Goal: Information Seeking & Learning: Learn about a topic

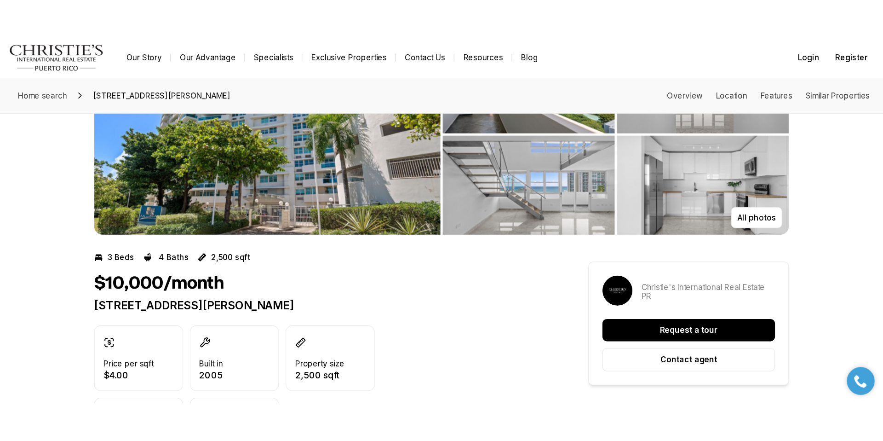
scroll to position [36, 0]
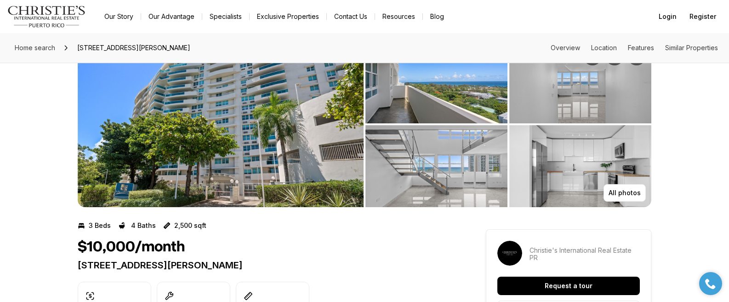
click at [249, 163] on img "View image gallery" at bounding box center [221, 124] width 286 height 166
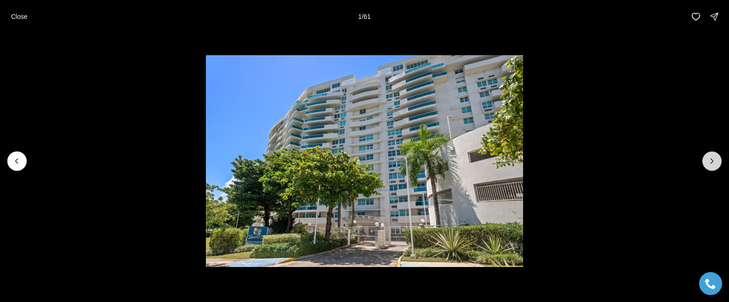
click at [710, 162] on icon "Next slide" at bounding box center [712, 160] width 9 height 9
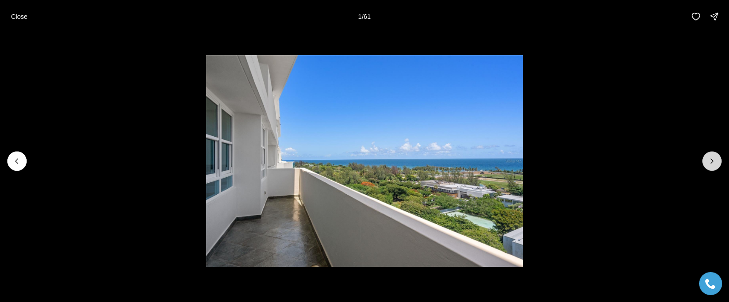
click at [710, 162] on icon "Next slide" at bounding box center [712, 160] width 9 height 9
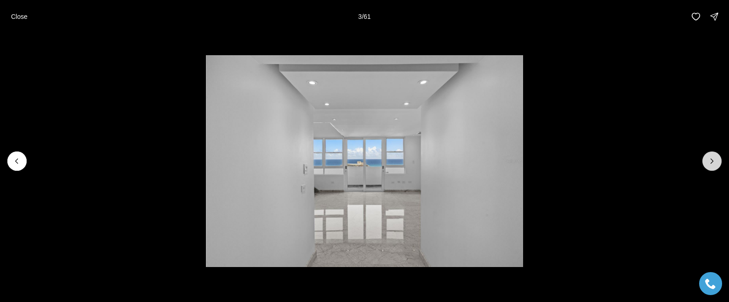
click at [710, 162] on icon "Next slide" at bounding box center [712, 160] width 9 height 9
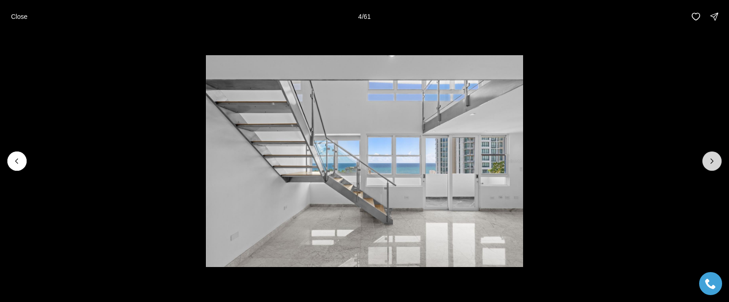
click at [710, 162] on icon "Next slide" at bounding box center [712, 160] width 9 height 9
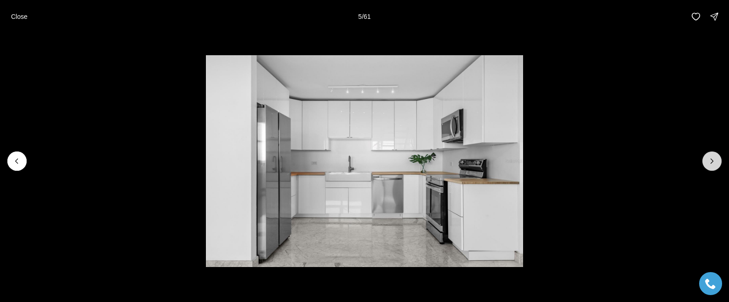
click at [710, 162] on icon "Next slide" at bounding box center [712, 160] width 9 height 9
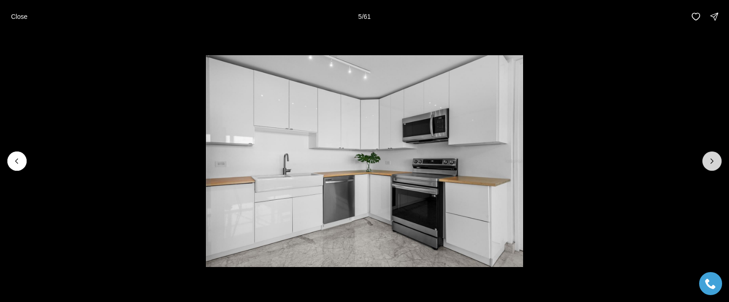
click at [710, 162] on icon "Next slide" at bounding box center [712, 160] width 9 height 9
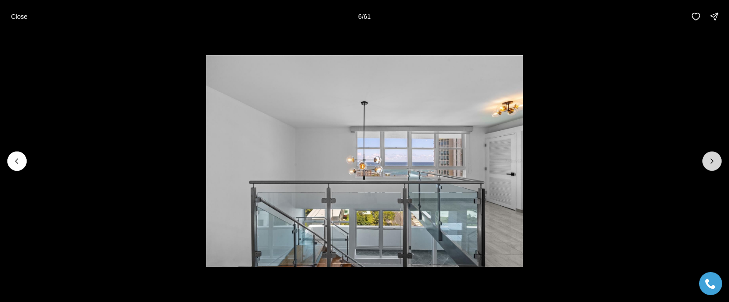
click at [710, 162] on icon "Next slide" at bounding box center [712, 160] width 9 height 9
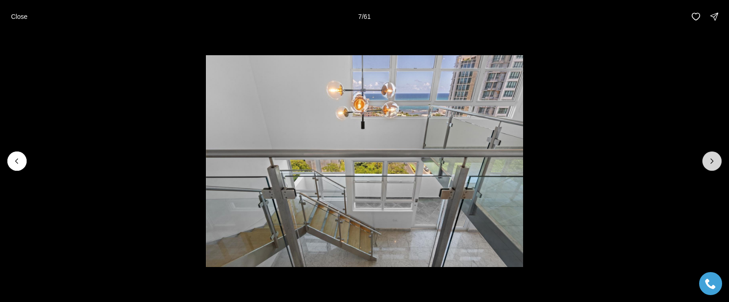
click at [710, 162] on icon "Next slide" at bounding box center [712, 160] width 9 height 9
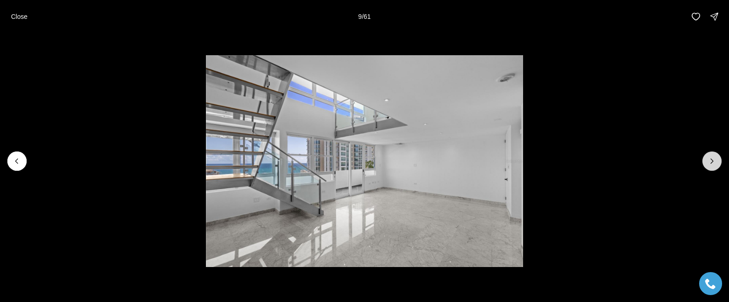
click at [710, 162] on icon "Next slide" at bounding box center [712, 160] width 9 height 9
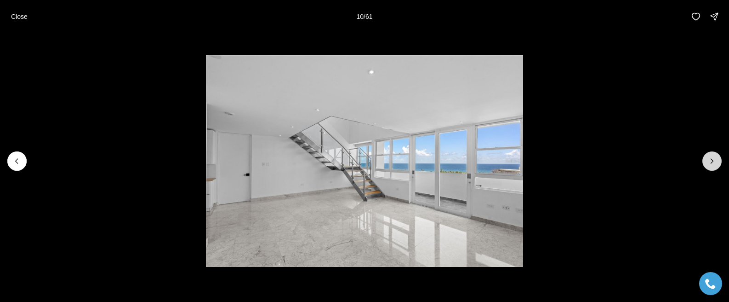
click at [710, 162] on icon "Next slide" at bounding box center [712, 160] width 9 height 9
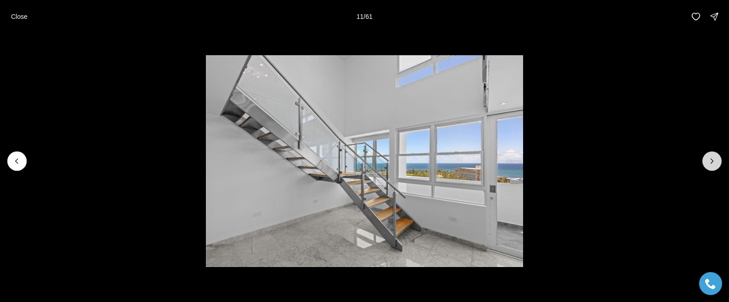
click at [710, 162] on icon "Next slide" at bounding box center [712, 160] width 9 height 9
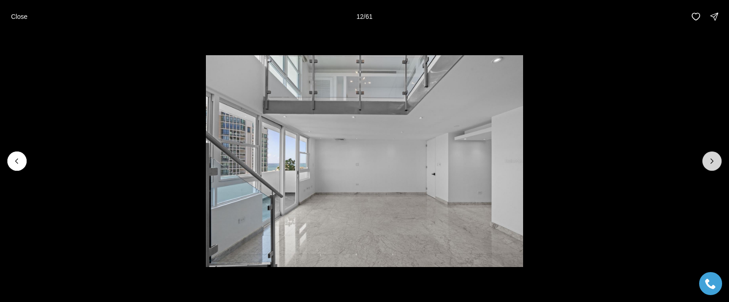
click at [710, 162] on icon "Next slide" at bounding box center [712, 160] width 9 height 9
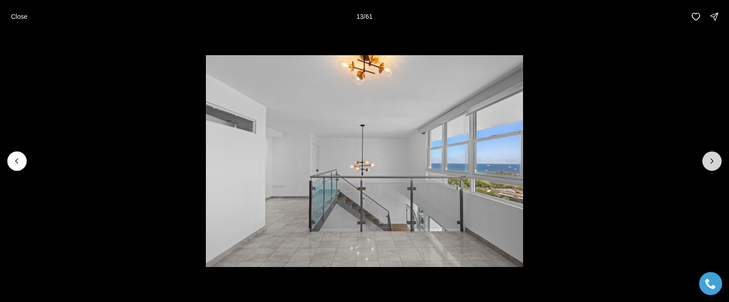
click at [710, 162] on icon "Next slide" at bounding box center [712, 160] width 9 height 9
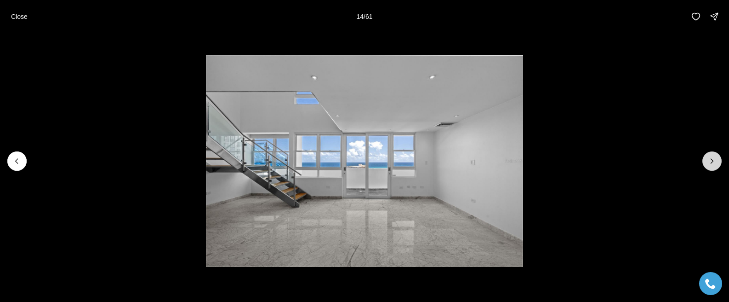
click at [710, 162] on icon "Next slide" at bounding box center [712, 160] width 9 height 9
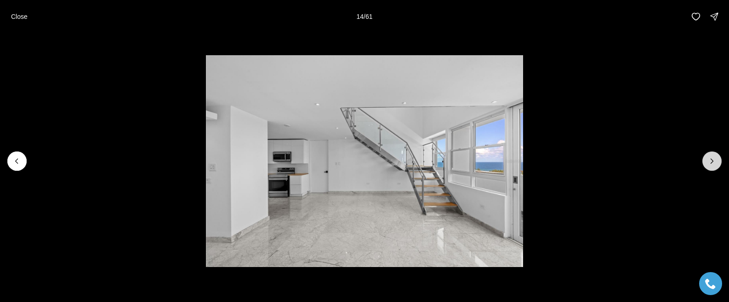
click at [710, 162] on icon "Next slide" at bounding box center [712, 160] width 9 height 9
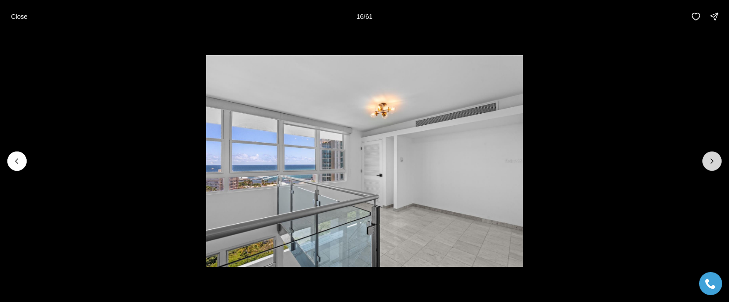
click at [710, 162] on icon "Next slide" at bounding box center [712, 160] width 9 height 9
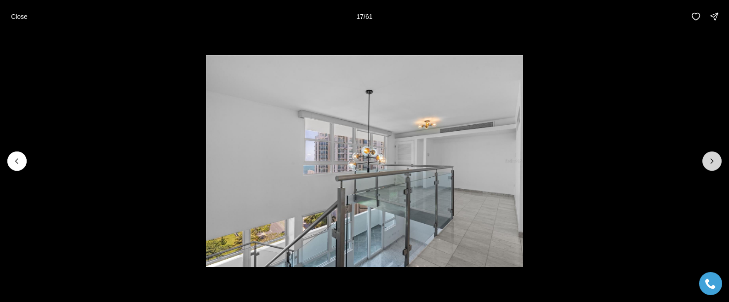
click at [710, 162] on icon "Next slide" at bounding box center [712, 160] width 9 height 9
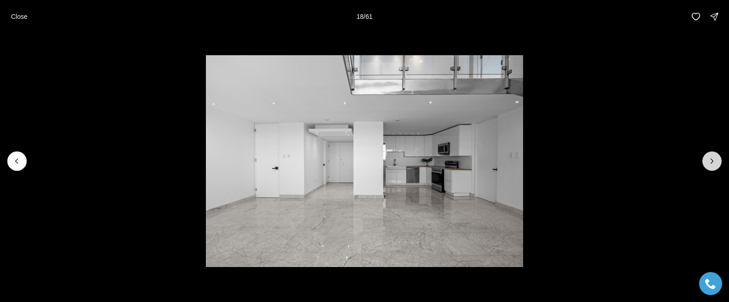
click at [710, 162] on icon "Next slide" at bounding box center [712, 160] width 9 height 9
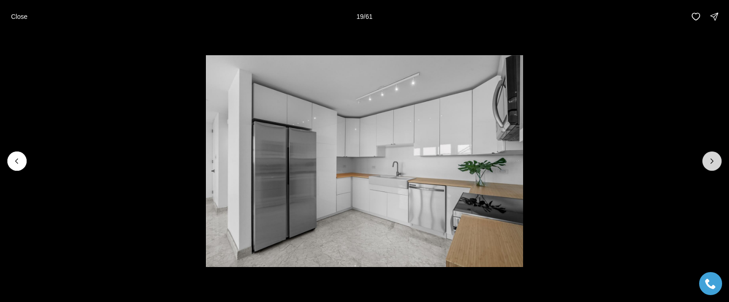
click at [710, 162] on icon "Next slide" at bounding box center [712, 160] width 9 height 9
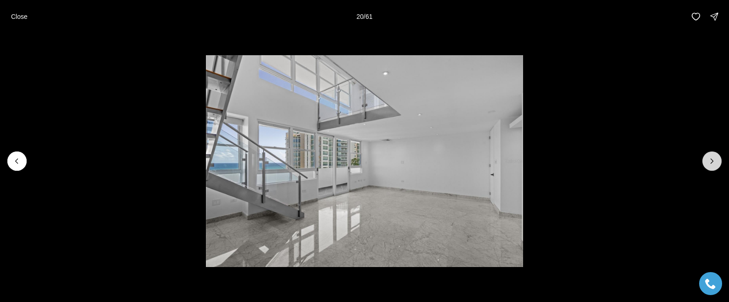
click at [710, 162] on icon "Next slide" at bounding box center [712, 160] width 9 height 9
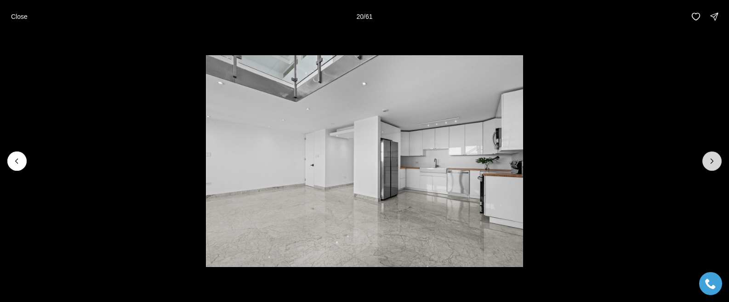
click at [710, 162] on icon "Next slide" at bounding box center [712, 160] width 9 height 9
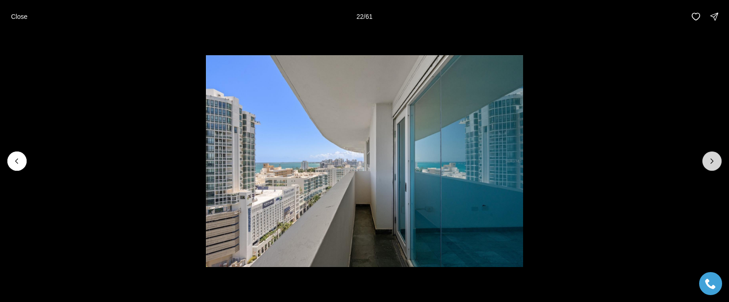
click at [710, 162] on icon "Next slide" at bounding box center [712, 160] width 9 height 9
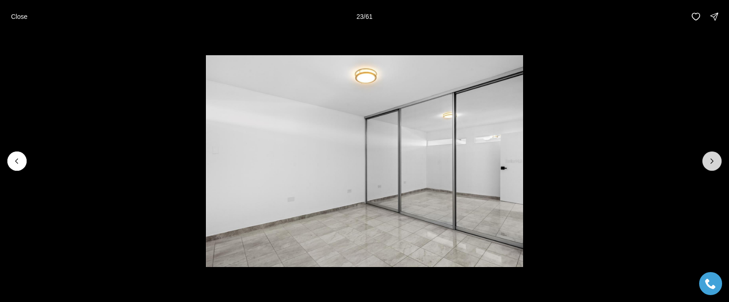
click at [710, 162] on icon "Next slide" at bounding box center [712, 160] width 9 height 9
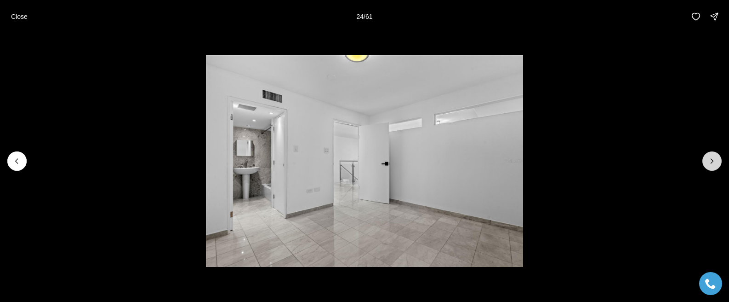
click at [710, 162] on icon "Next slide" at bounding box center [712, 160] width 9 height 9
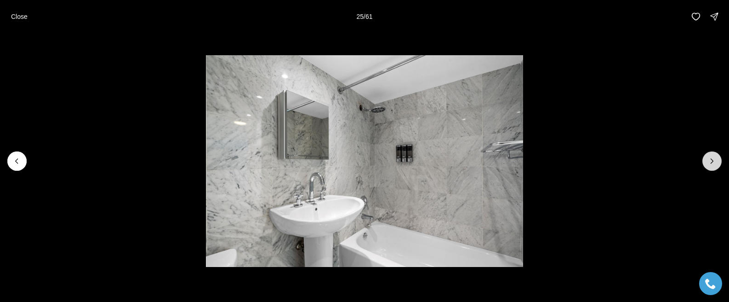
click at [710, 162] on icon "Next slide" at bounding box center [712, 160] width 9 height 9
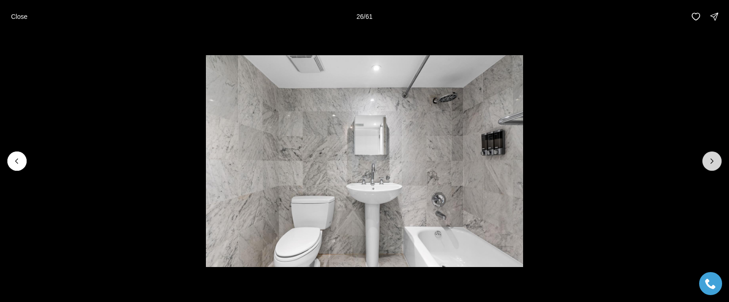
click at [710, 162] on icon "Next slide" at bounding box center [712, 160] width 9 height 9
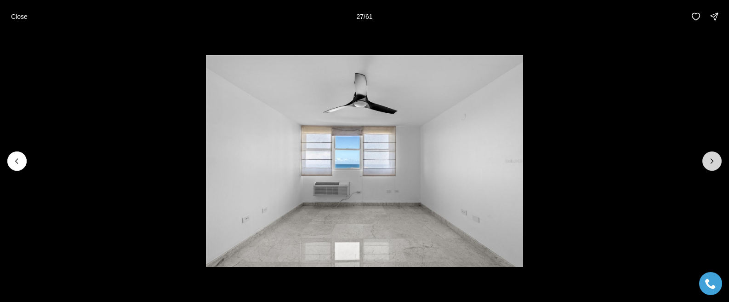
click at [710, 162] on icon "Next slide" at bounding box center [712, 160] width 9 height 9
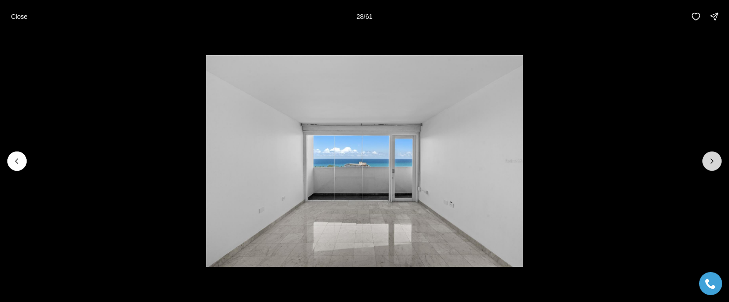
click at [710, 162] on icon "Next slide" at bounding box center [712, 160] width 9 height 9
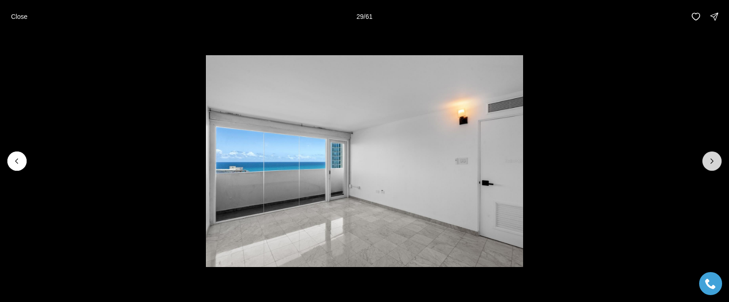
click at [710, 162] on icon "Next slide" at bounding box center [712, 160] width 9 height 9
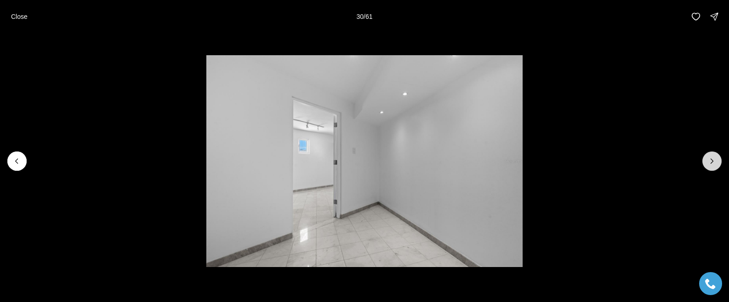
click at [710, 162] on icon "Next slide" at bounding box center [712, 160] width 9 height 9
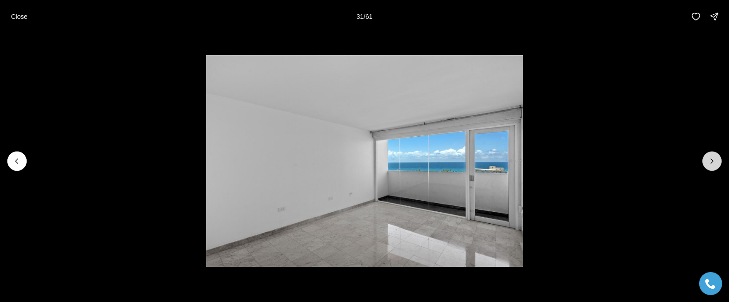
click at [710, 162] on icon "Next slide" at bounding box center [712, 160] width 9 height 9
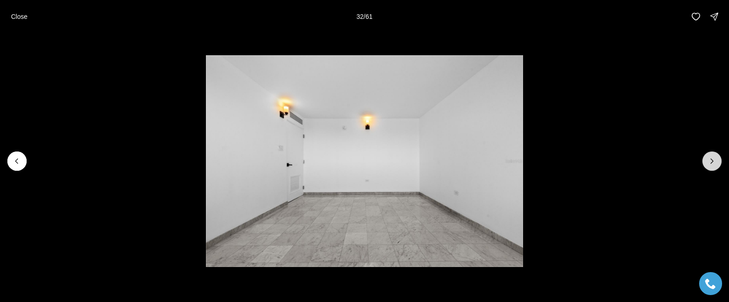
click at [710, 162] on icon "Next slide" at bounding box center [712, 160] width 9 height 9
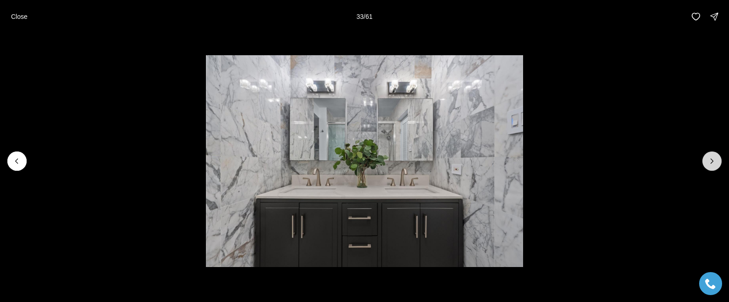
click at [710, 162] on icon "Next slide" at bounding box center [712, 160] width 9 height 9
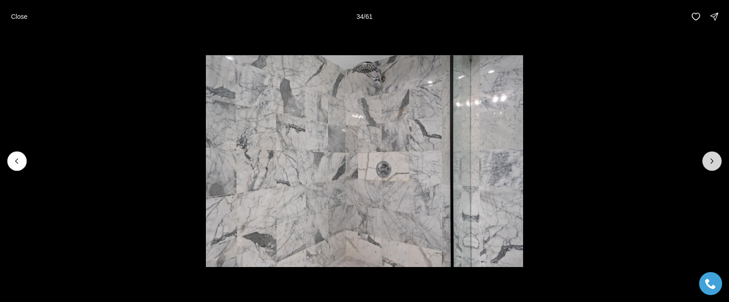
click at [710, 162] on icon "Next slide" at bounding box center [712, 160] width 9 height 9
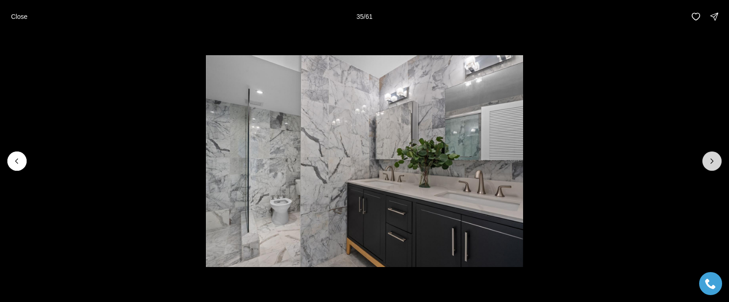
click at [710, 162] on icon "Next slide" at bounding box center [712, 160] width 9 height 9
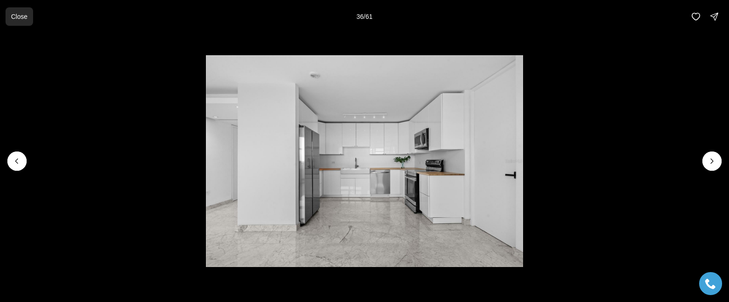
click at [24, 15] on p "Close" at bounding box center [19, 16] width 17 height 7
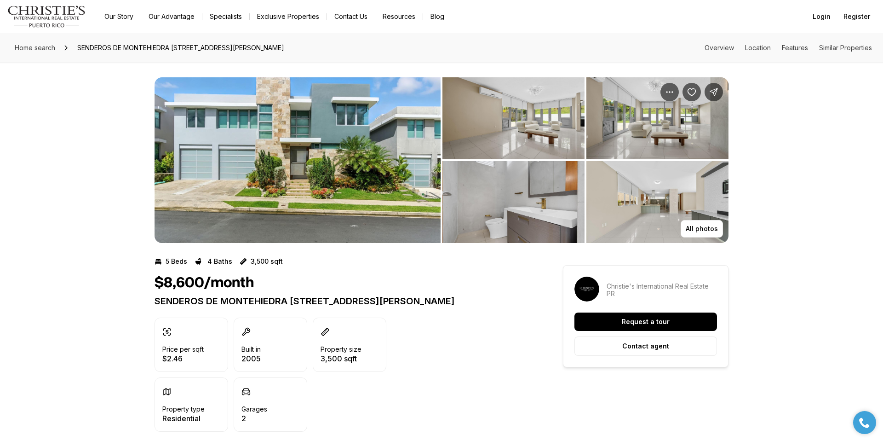
click at [384, 233] on img "View image gallery" at bounding box center [298, 160] width 286 height 166
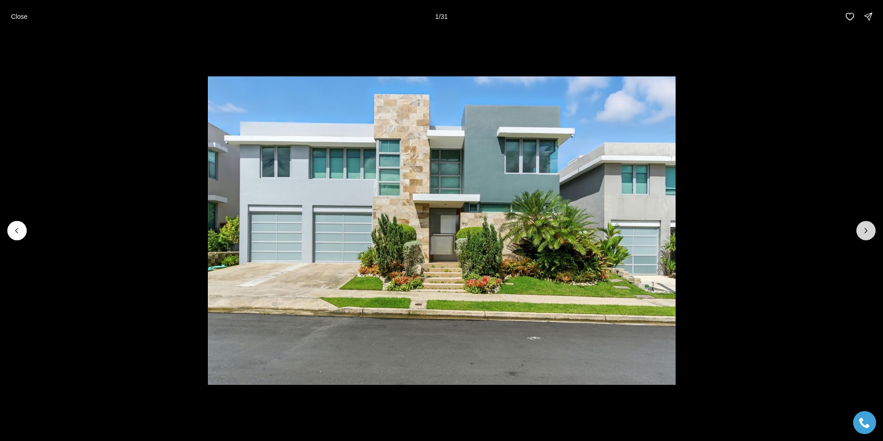
click at [865, 229] on icon "Next slide" at bounding box center [865, 230] width 9 height 9
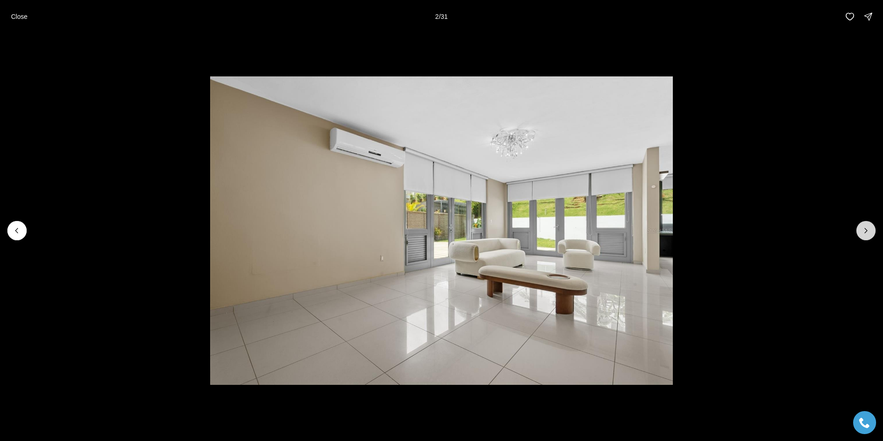
click at [865, 229] on icon "Next slide" at bounding box center [865, 230] width 9 height 9
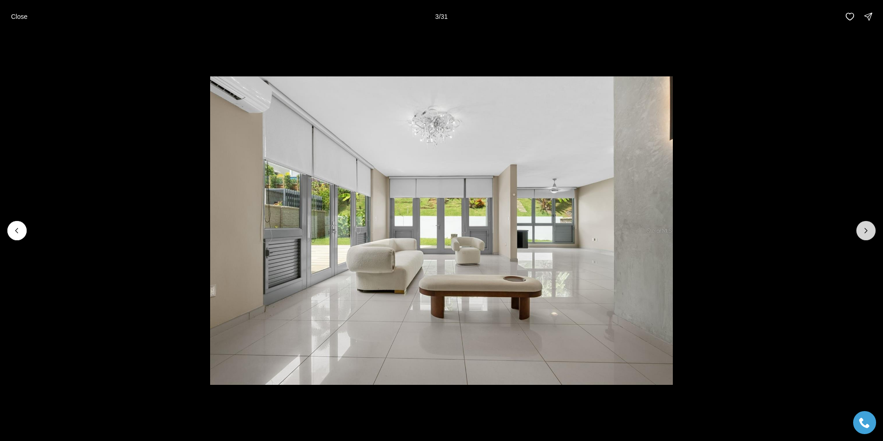
click at [865, 229] on icon "Next slide" at bounding box center [865, 230] width 9 height 9
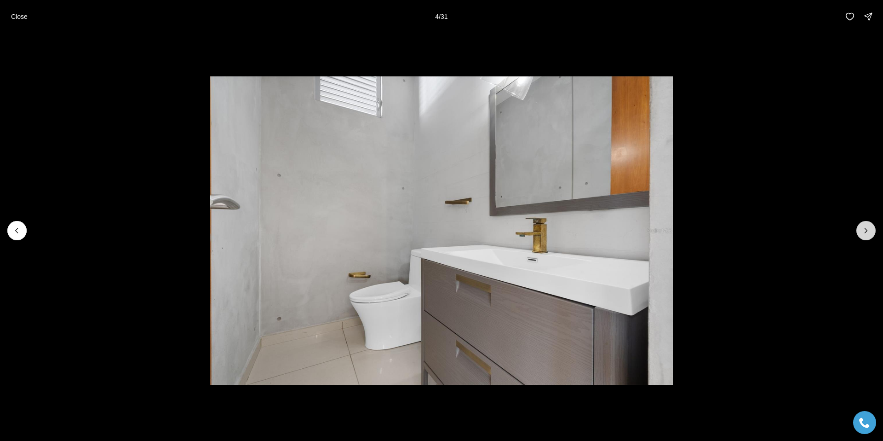
click at [865, 229] on icon "Next slide" at bounding box center [865, 230] width 9 height 9
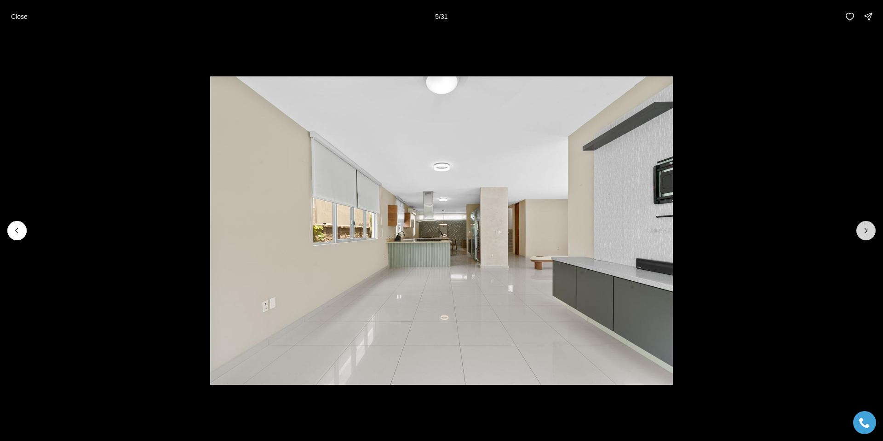
click at [865, 229] on icon "Next slide" at bounding box center [865, 230] width 9 height 9
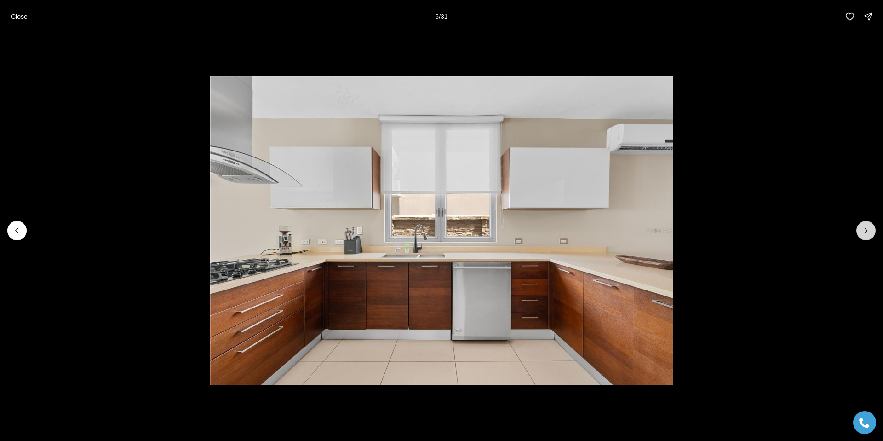
click at [865, 229] on icon "Next slide" at bounding box center [865, 230] width 9 height 9
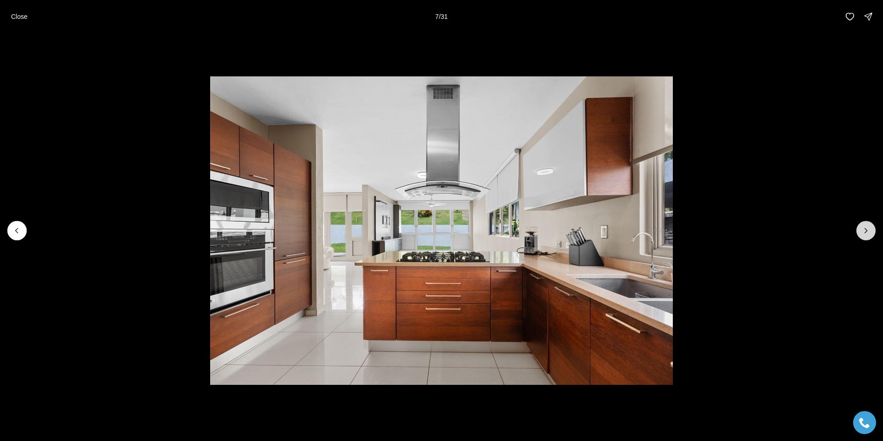
click at [865, 229] on icon "Next slide" at bounding box center [865, 230] width 9 height 9
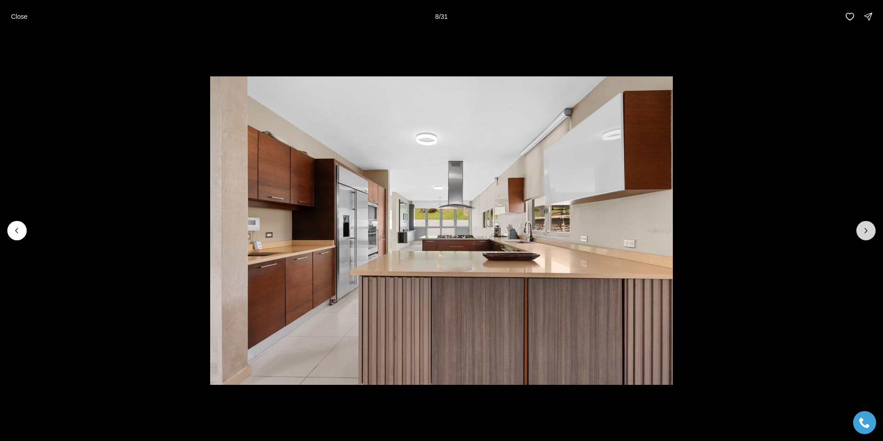
click at [865, 229] on icon "Next slide" at bounding box center [865, 230] width 9 height 9
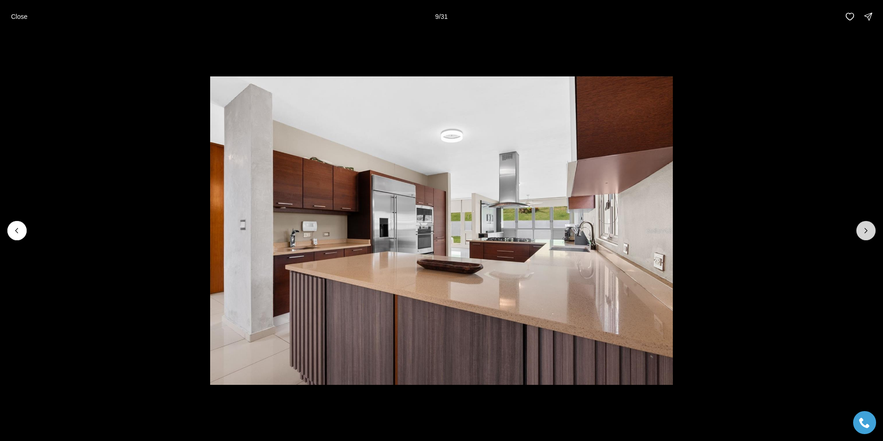
click at [865, 229] on icon "Next slide" at bounding box center [865, 230] width 9 height 9
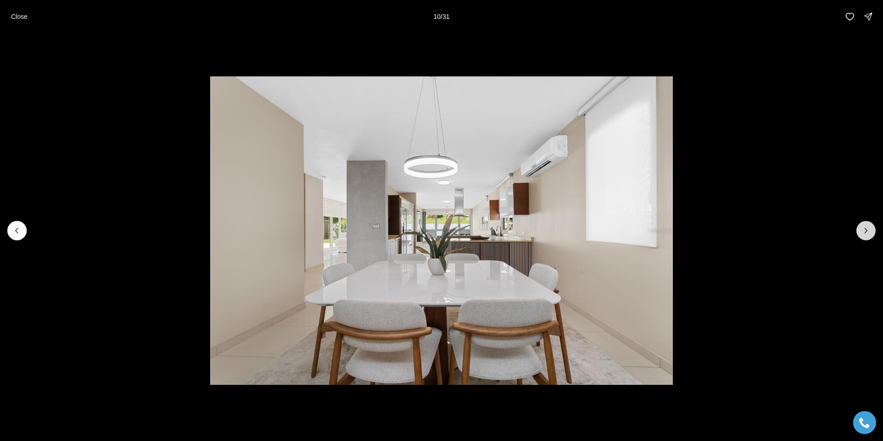
click at [865, 229] on icon "Next slide" at bounding box center [865, 230] width 9 height 9
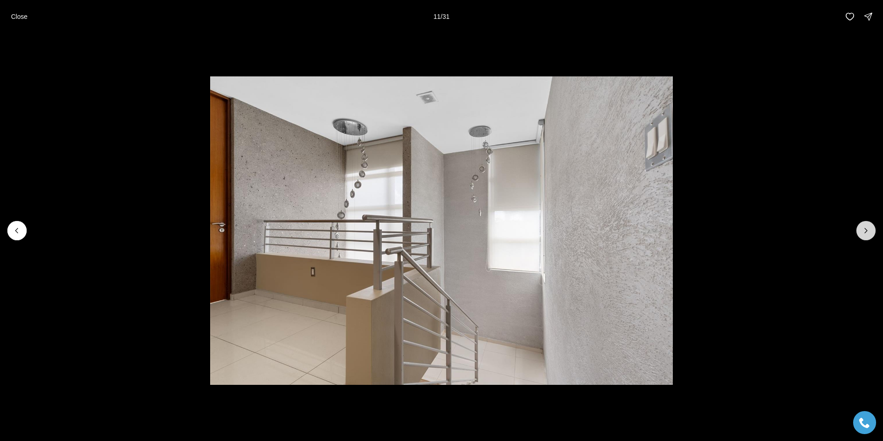
click at [865, 229] on icon "Next slide" at bounding box center [865, 230] width 9 height 9
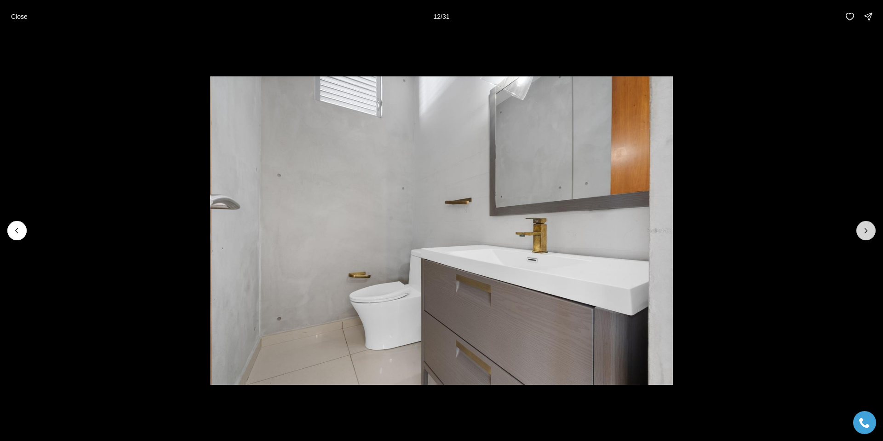
click at [865, 229] on icon "Next slide" at bounding box center [865, 230] width 9 height 9
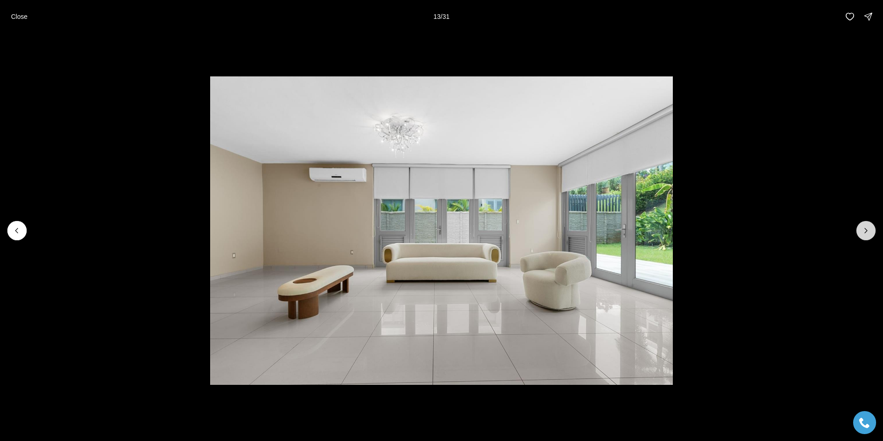
click at [865, 229] on icon "Next slide" at bounding box center [865, 230] width 9 height 9
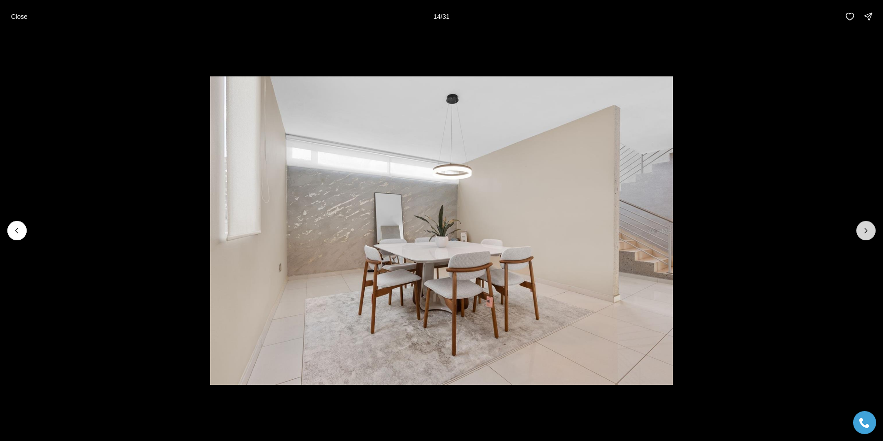
click at [865, 229] on icon "Next slide" at bounding box center [865, 230] width 9 height 9
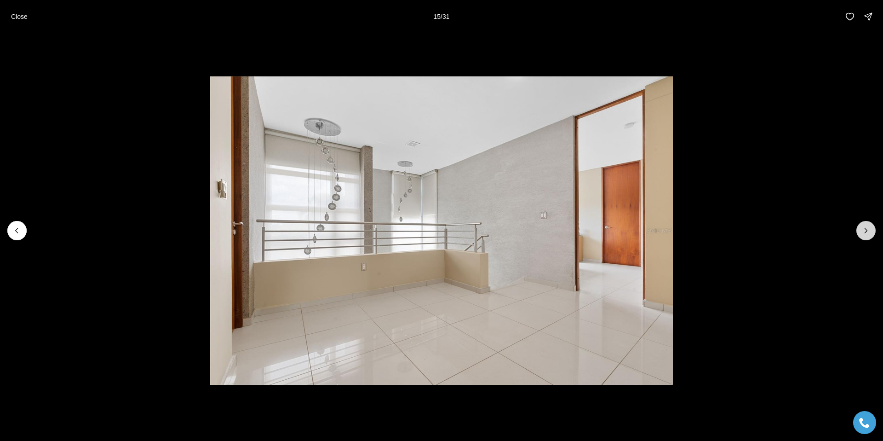
click at [865, 229] on icon "Next slide" at bounding box center [865, 230] width 9 height 9
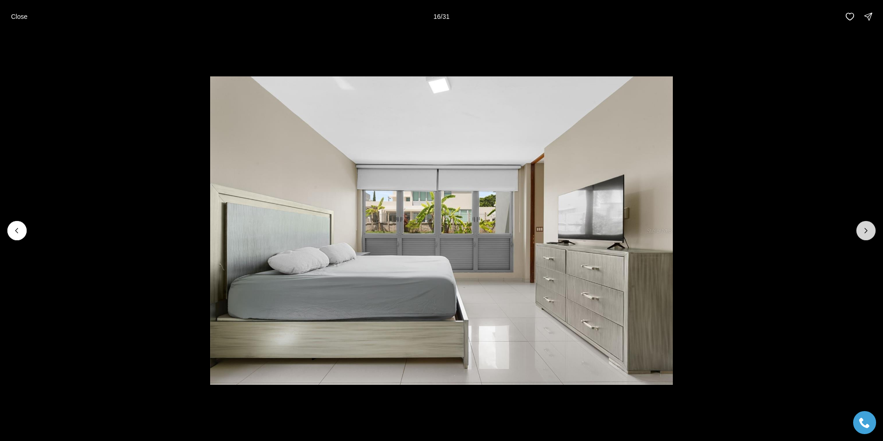
click at [865, 229] on icon "Next slide" at bounding box center [865, 230] width 9 height 9
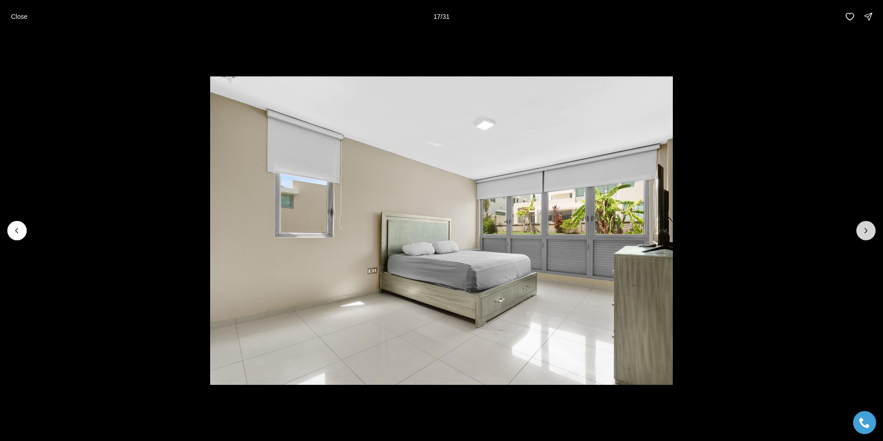
click at [865, 229] on icon "Next slide" at bounding box center [865, 230] width 9 height 9
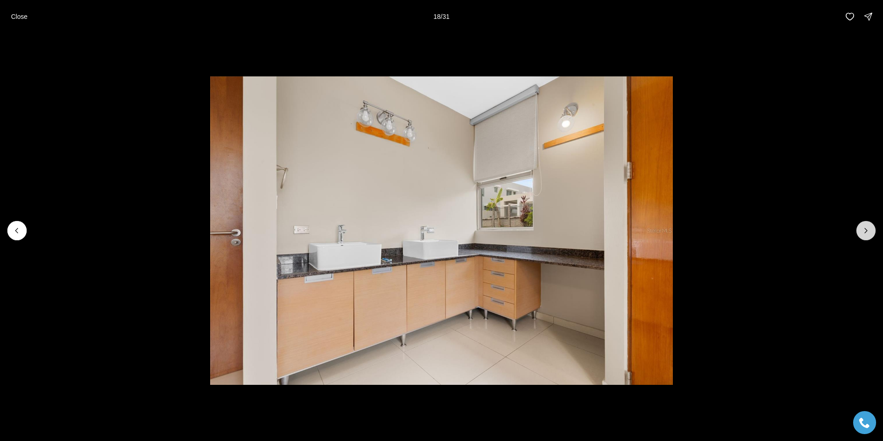
click at [865, 229] on icon "Next slide" at bounding box center [865, 230] width 9 height 9
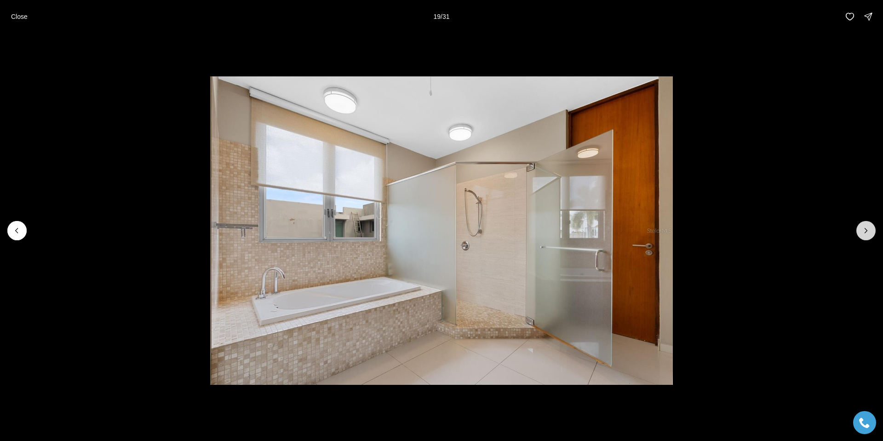
click at [865, 229] on icon "Next slide" at bounding box center [865, 230] width 9 height 9
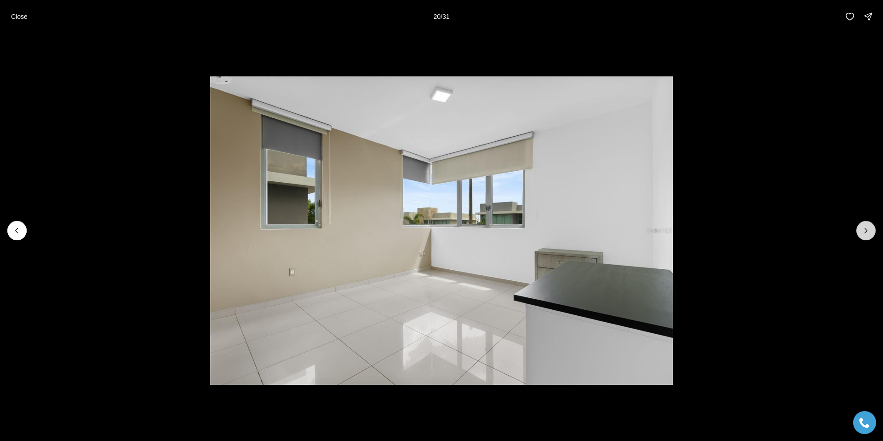
click at [865, 229] on icon "Next slide" at bounding box center [865, 230] width 9 height 9
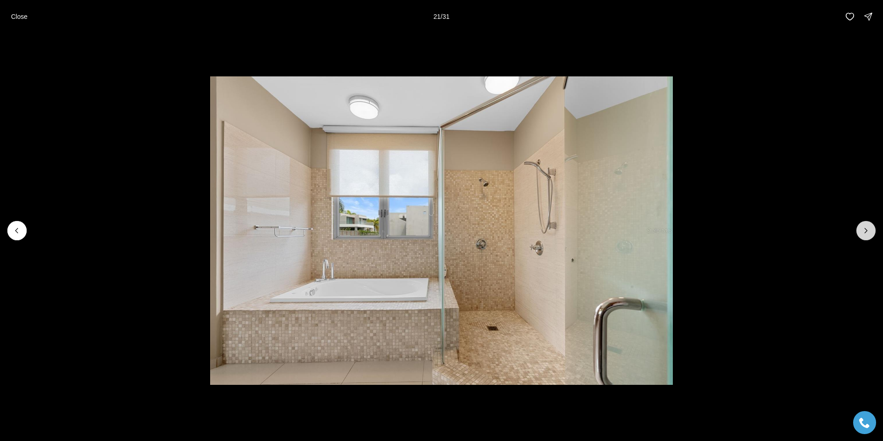
click at [865, 229] on icon "Next slide" at bounding box center [865, 230] width 9 height 9
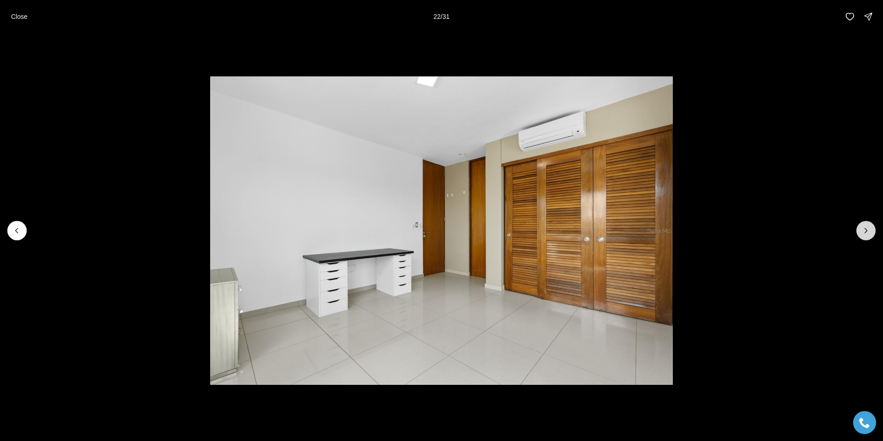
click at [865, 229] on icon "Next slide" at bounding box center [865, 230] width 9 height 9
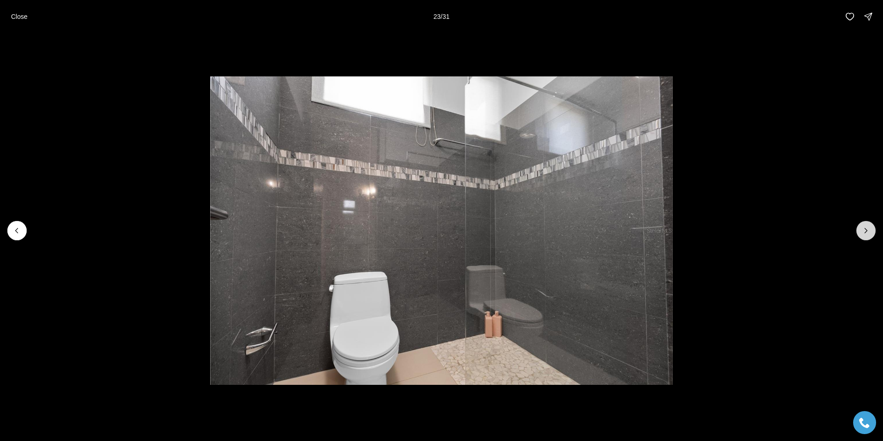
click at [865, 229] on icon "Next slide" at bounding box center [865, 230] width 9 height 9
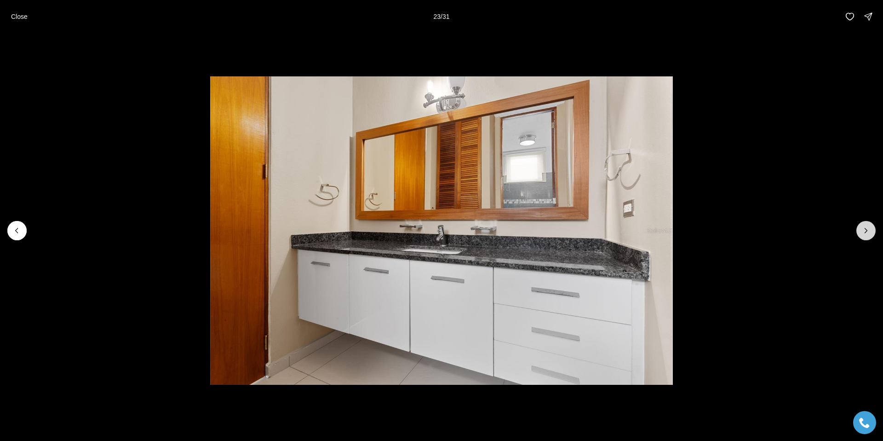
click at [865, 229] on icon "Next slide" at bounding box center [865, 230] width 9 height 9
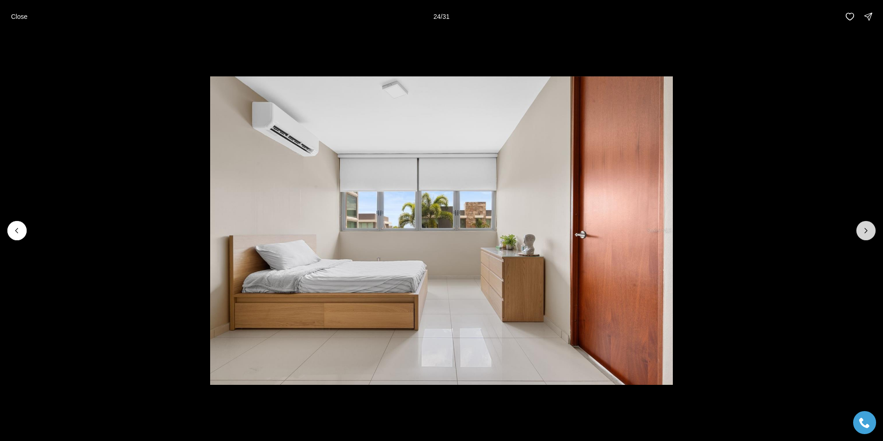
click at [865, 229] on icon "Next slide" at bounding box center [865, 230] width 9 height 9
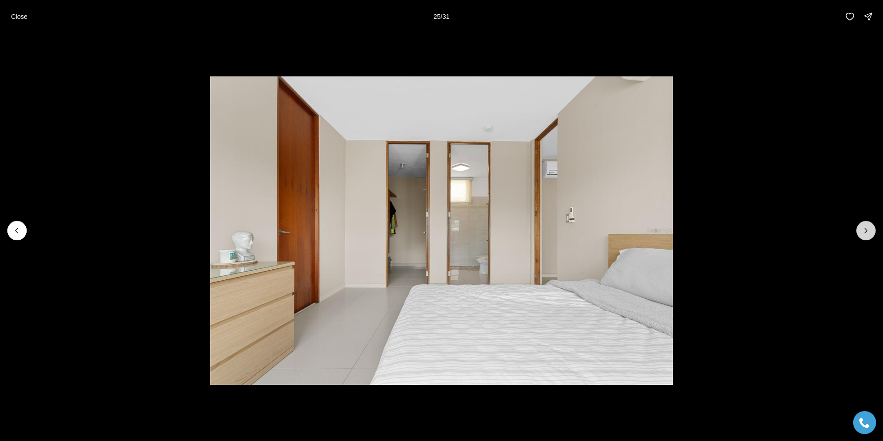
click at [865, 229] on icon "Next slide" at bounding box center [865, 230] width 9 height 9
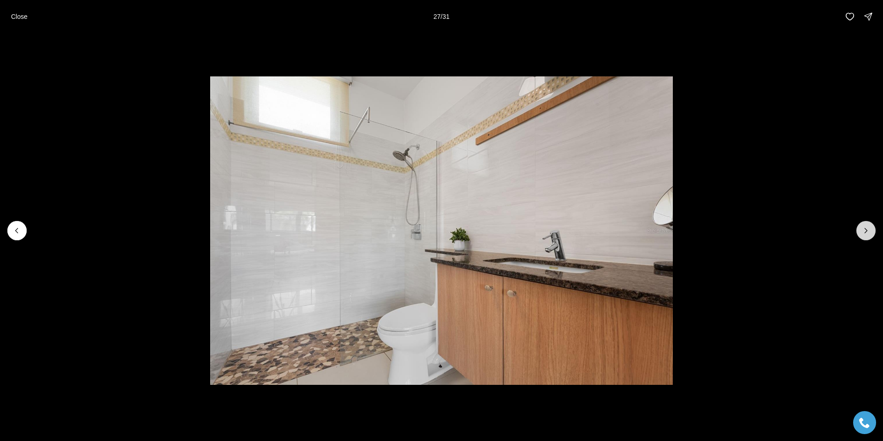
click at [865, 229] on icon "Next slide" at bounding box center [865, 230] width 9 height 9
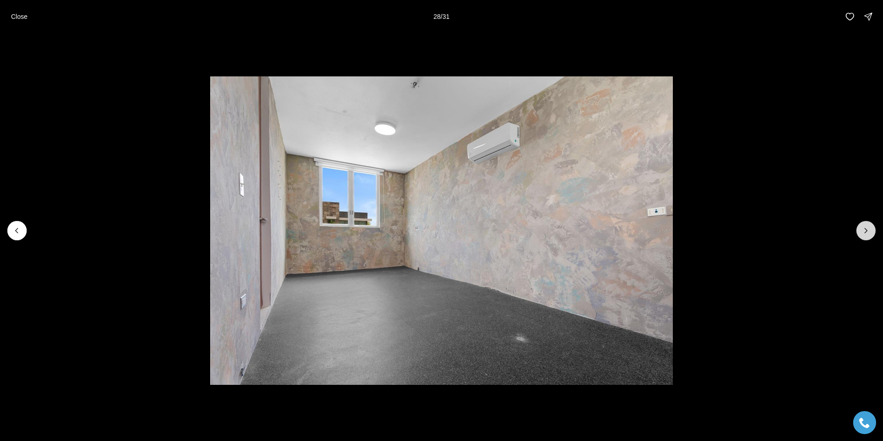
click at [865, 229] on icon "Next slide" at bounding box center [865, 230] width 9 height 9
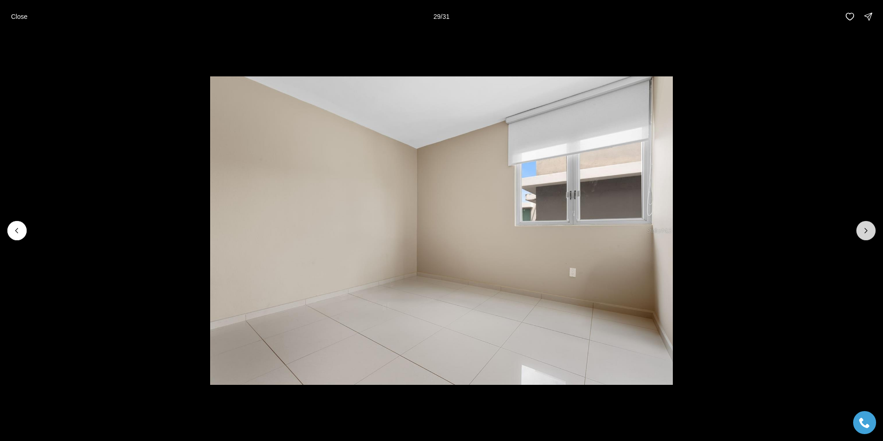
click at [865, 229] on icon "Next slide" at bounding box center [865, 230] width 9 height 9
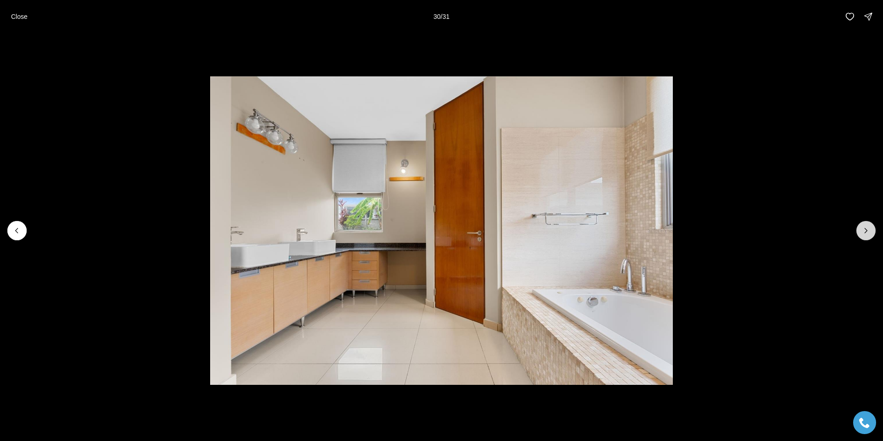
click at [865, 229] on icon "Next slide" at bounding box center [865, 230] width 9 height 9
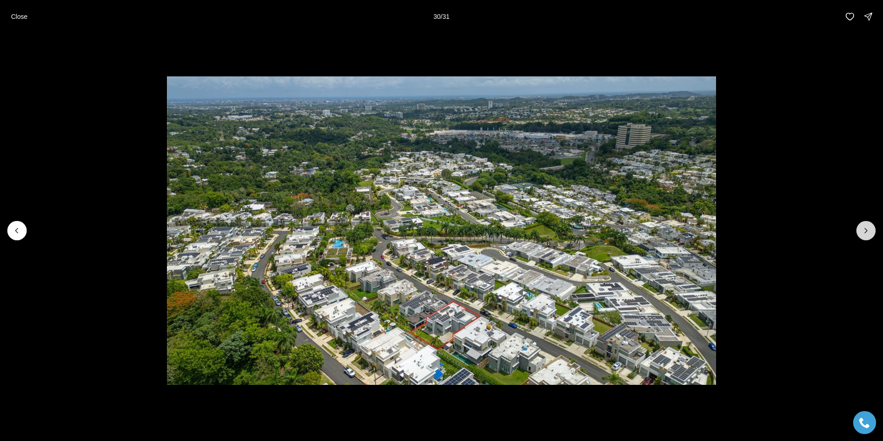
click at [865, 229] on div at bounding box center [865, 230] width 19 height 19
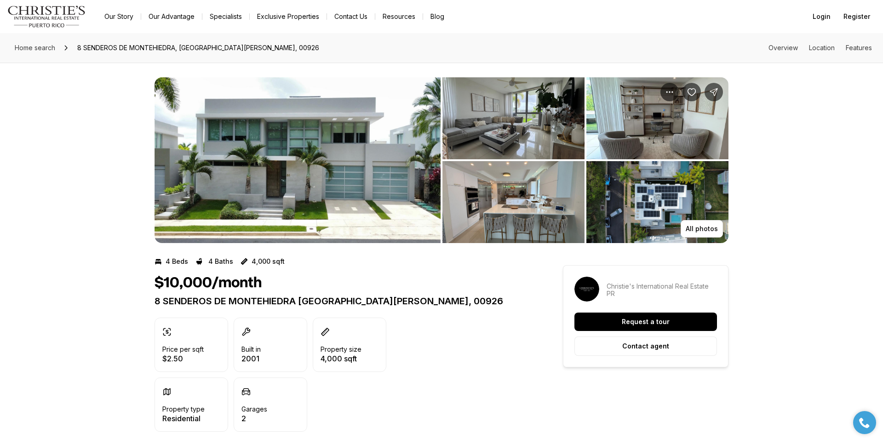
click at [200, 170] on img "View image gallery" at bounding box center [298, 160] width 286 height 166
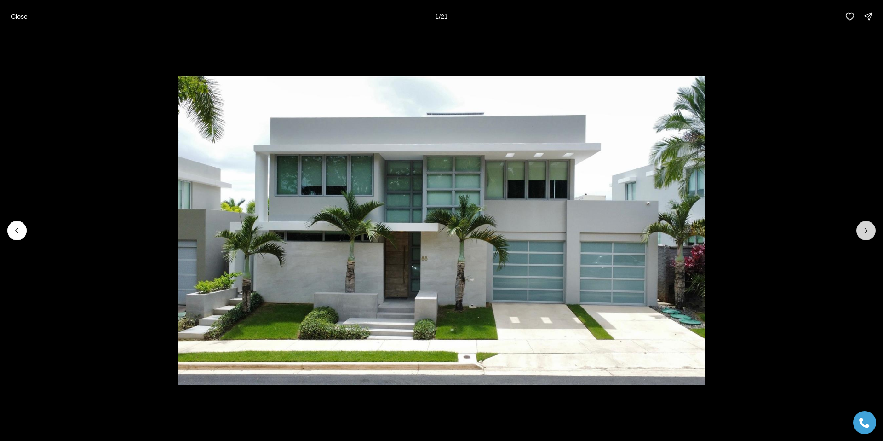
click at [866, 233] on icon "Next slide" at bounding box center [865, 230] width 9 height 9
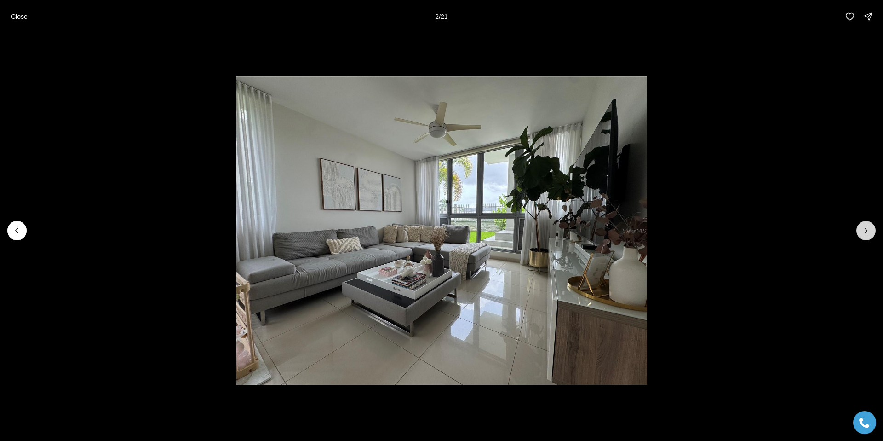
click at [866, 232] on icon "Next slide" at bounding box center [865, 230] width 9 height 9
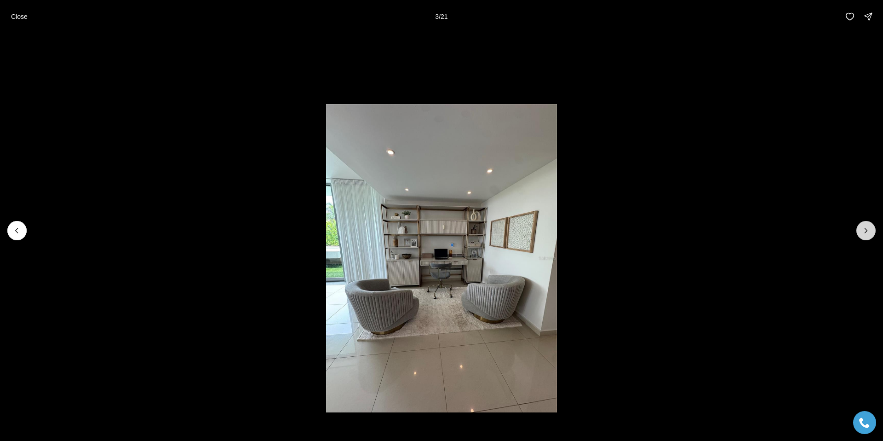
click at [866, 232] on icon "Next slide" at bounding box center [865, 230] width 9 height 9
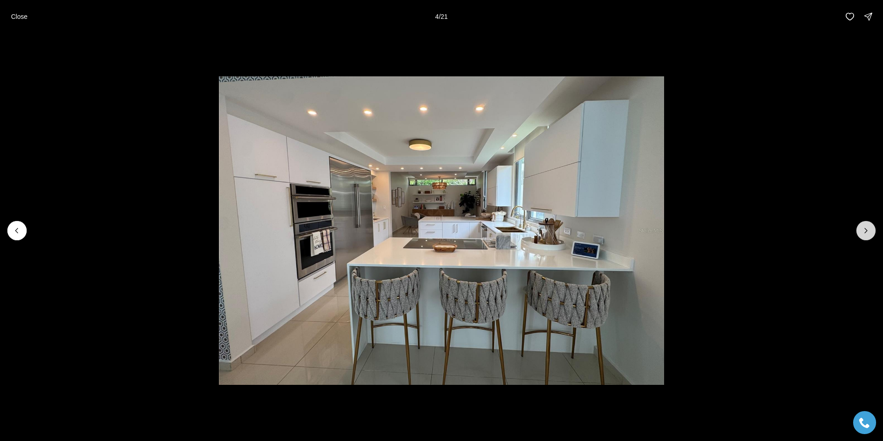
click at [866, 232] on icon "Next slide" at bounding box center [865, 230] width 9 height 9
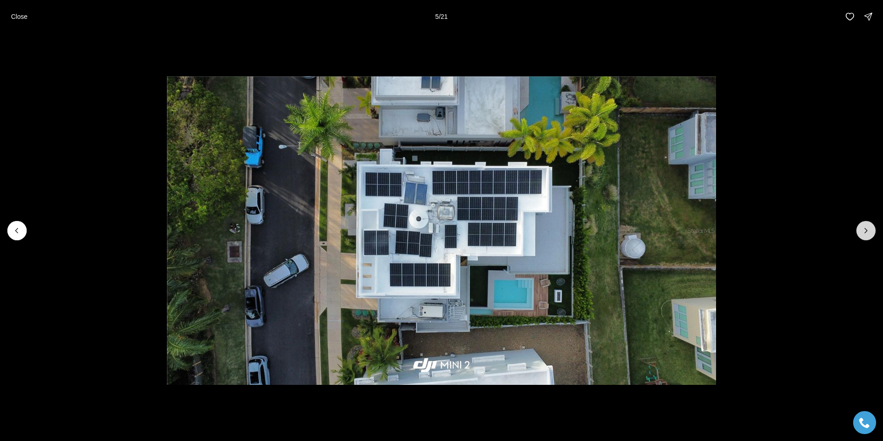
click at [866, 232] on icon "Next slide" at bounding box center [865, 230] width 9 height 9
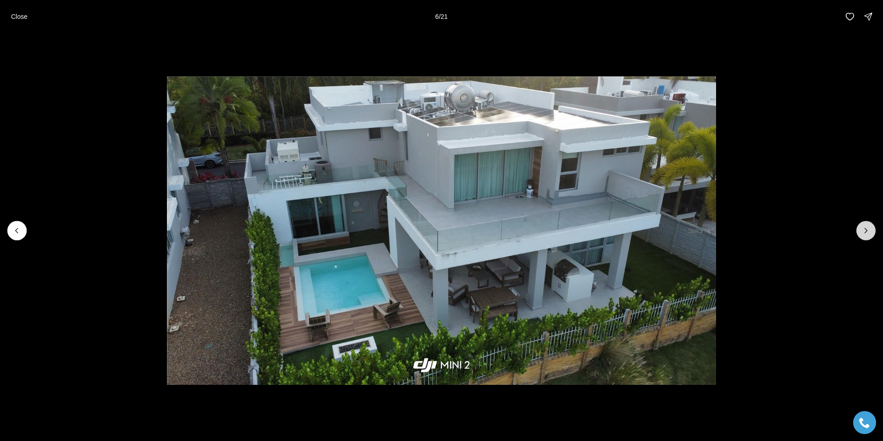
click at [866, 232] on icon "Next slide" at bounding box center [865, 230] width 9 height 9
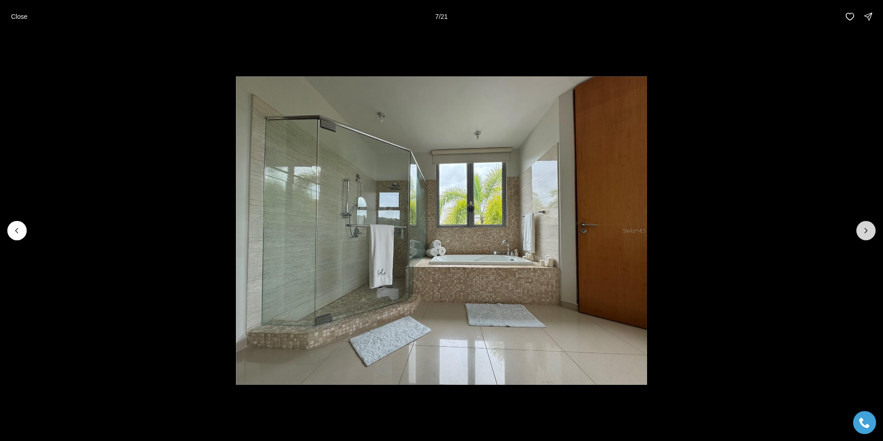
click at [866, 232] on icon "Next slide" at bounding box center [865, 230] width 9 height 9
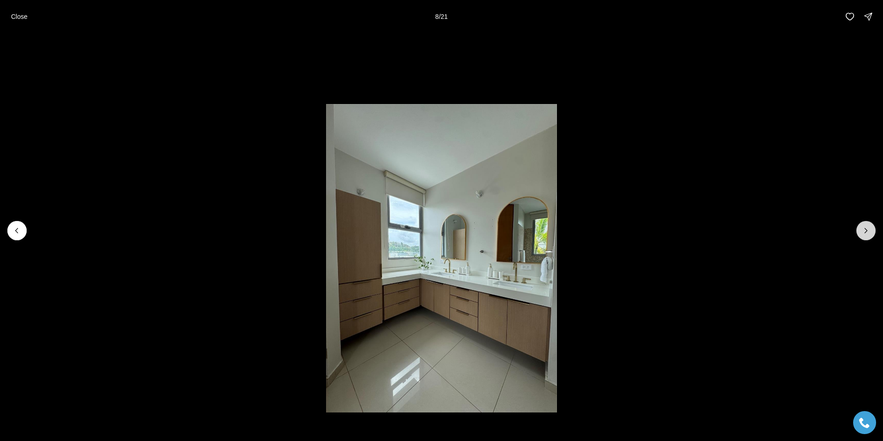
click at [866, 232] on icon "Next slide" at bounding box center [865, 230] width 9 height 9
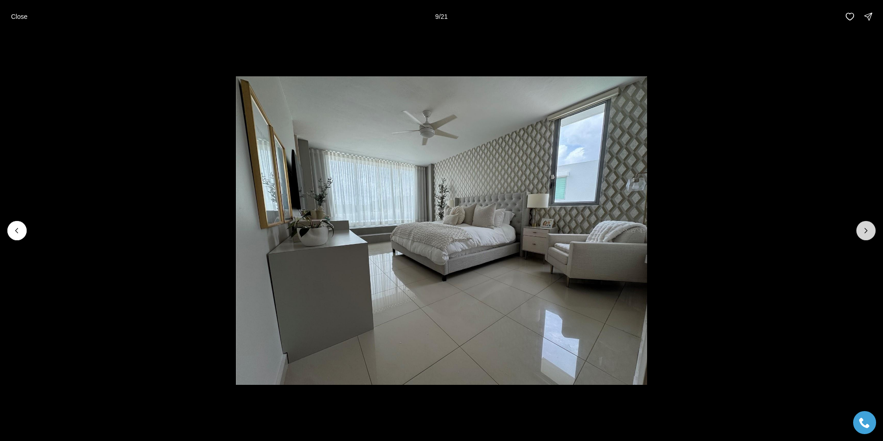
click at [866, 232] on icon "Next slide" at bounding box center [865, 230] width 9 height 9
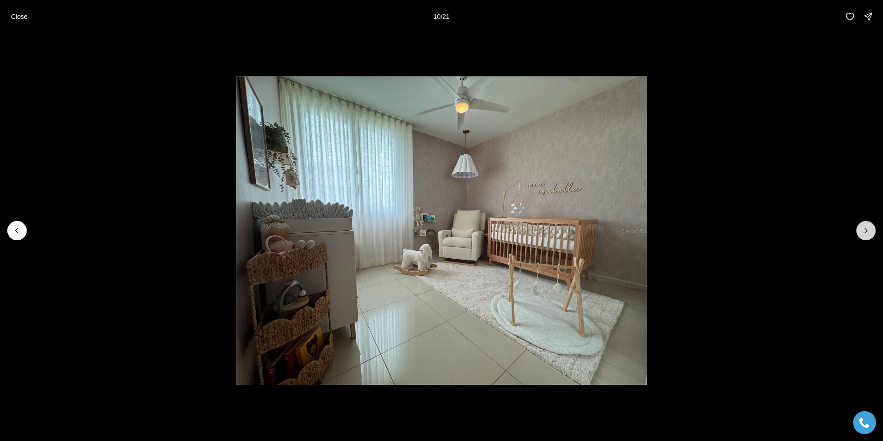
click at [866, 232] on icon "Next slide" at bounding box center [865, 230] width 9 height 9
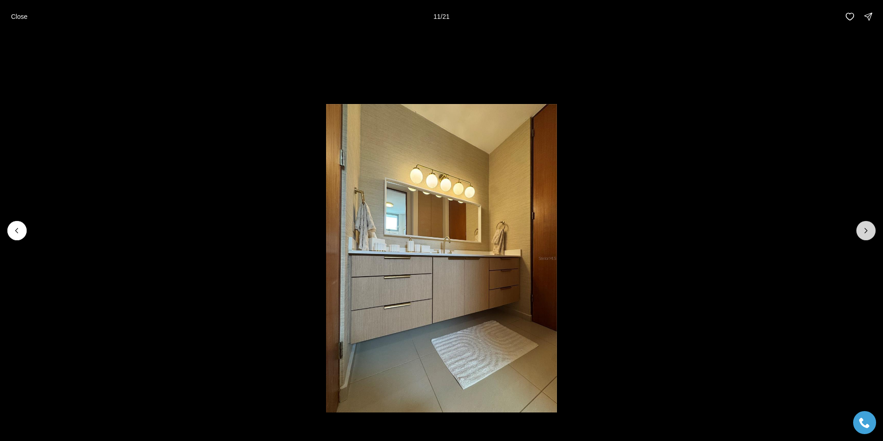
click at [866, 232] on icon "Next slide" at bounding box center [865, 230] width 9 height 9
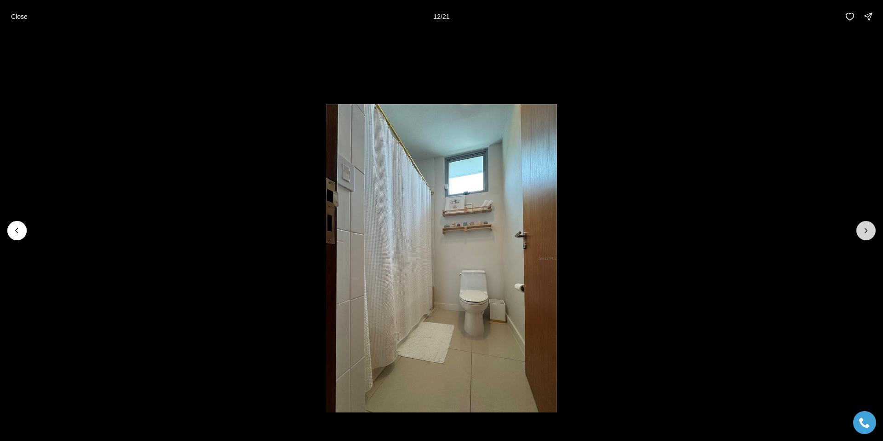
click at [866, 232] on icon "Next slide" at bounding box center [865, 230] width 9 height 9
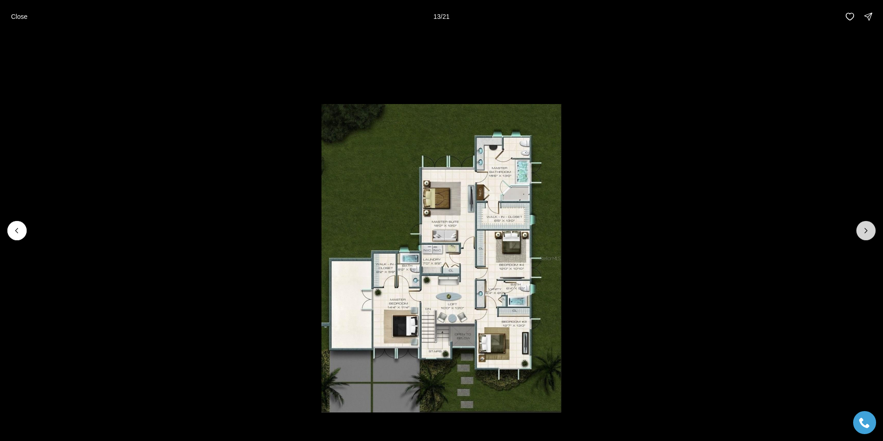
click at [866, 232] on icon "Next slide" at bounding box center [865, 230] width 9 height 9
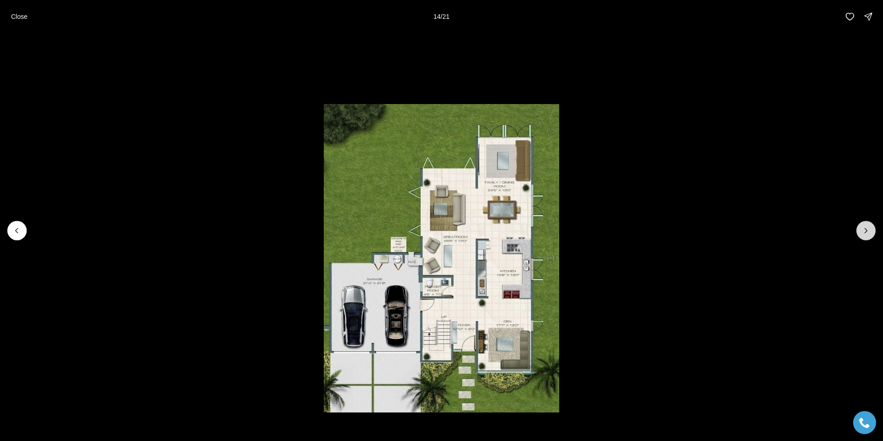
click at [866, 232] on icon "Next slide" at bounding box center [865, 230] width 9 height 9
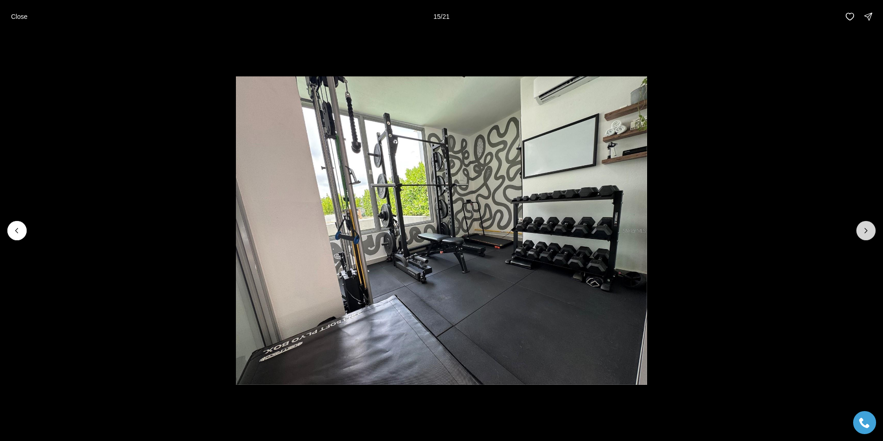
click at [866, 232] on icon "Next slide" at bounding box center [865, 230] width 9 height 9
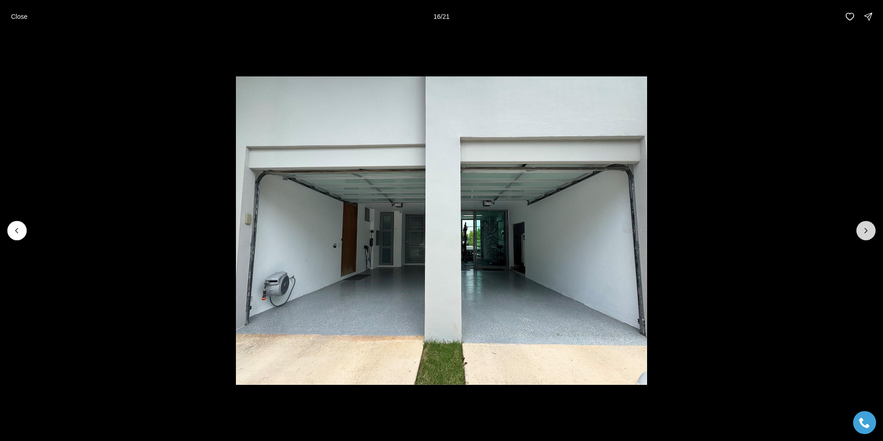
click at [866, 232] on icon "Next slide" at bounding box center [865, 230] width 9 height 9
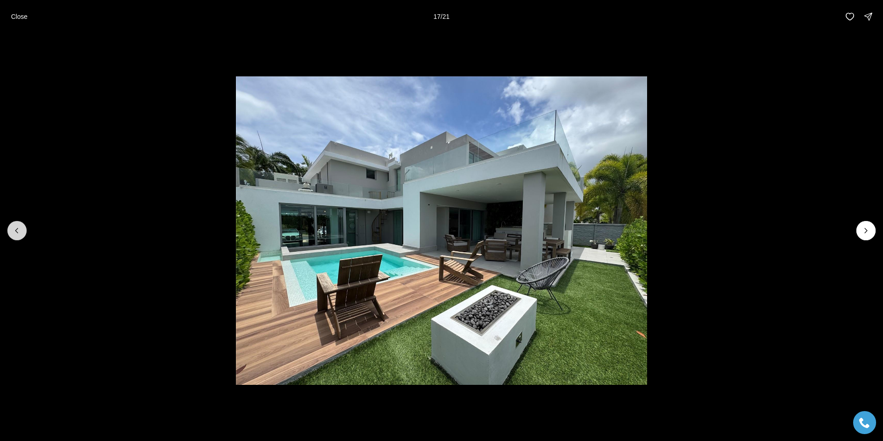
click at [21, 230] on icon "Previous slide" at bounding box center [16, 230] width 9 height 9
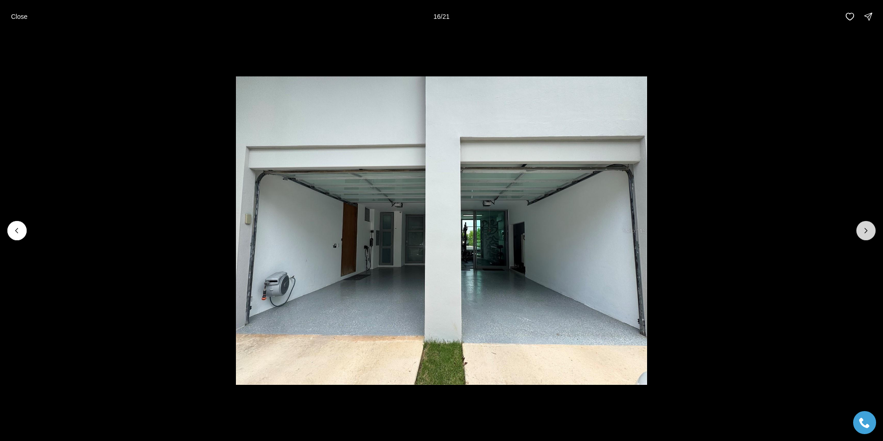
click at [869, 233] on icon "Next slide" at bounding box center [865, 230] width 9 height 9
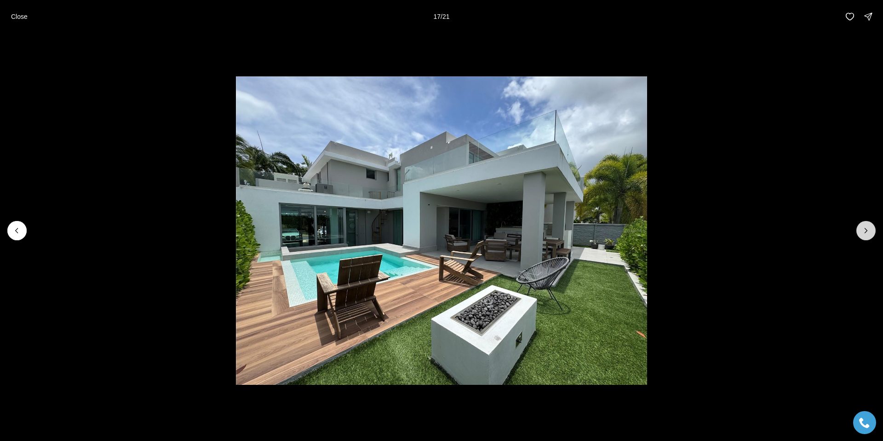
click at [869, 233] on icon "Next slide" at bounding box center [865, 230] width 9 height 9
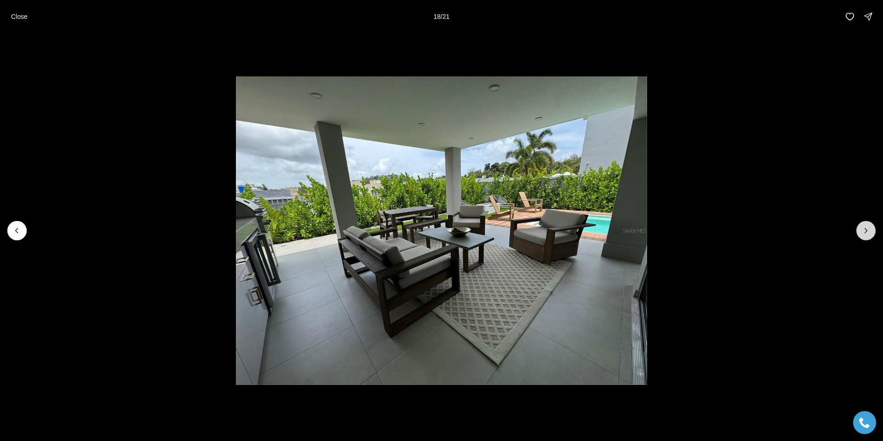
click at [869, 233] on icon "Next slide" at bounding box center [865, 230] width 9 height 9
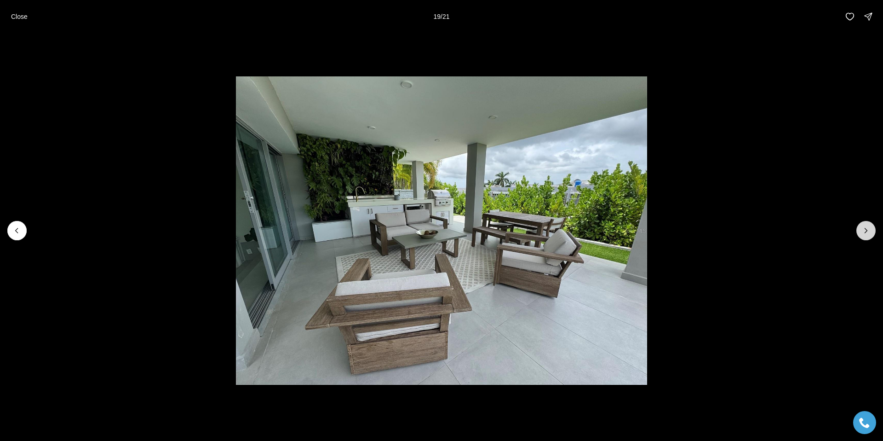
click at [869, 233] on icon "Next slide" at bounding box center [865, 230] width 9 height 9
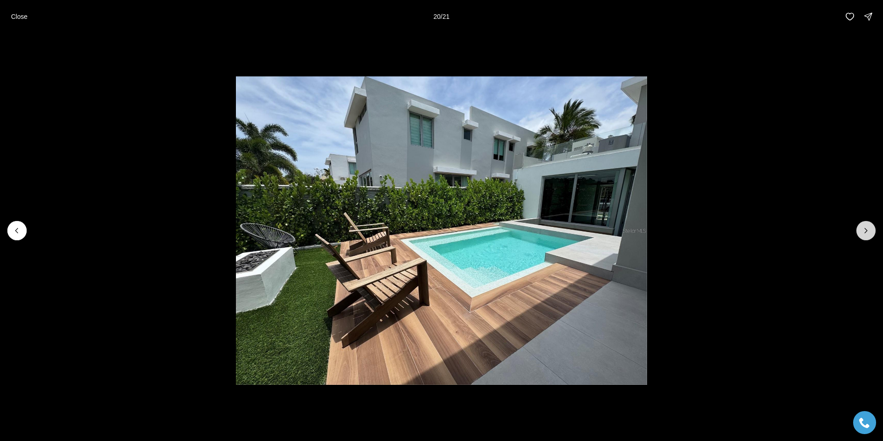
click at [869, 233] on icon "Next slide" at bounding box center [865, 230] width 9 height 9
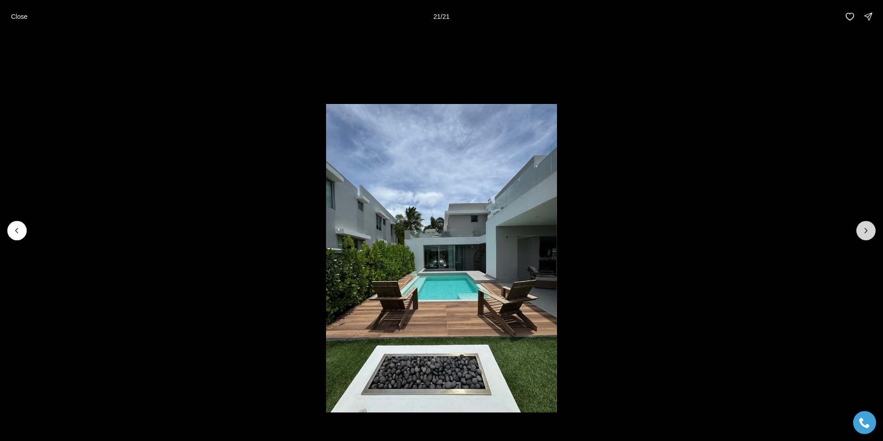
click at [869, 233] on div at bounding box center [865, 230] width 19 height 19
click at [13, 14] on p "Close" at bounding box center [19, 16] width 17 height 7
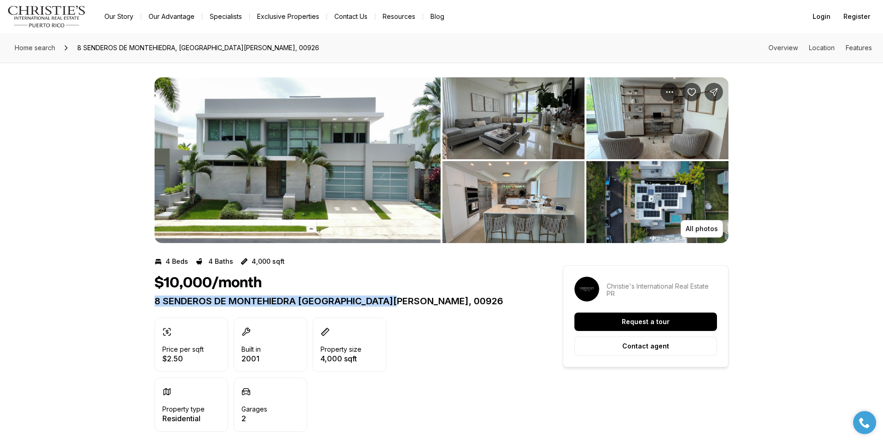
drag, startPoint x: 407, startPoint y: 299, endPoint x: 118, endPoint y: 299, distance: 289.2
copy p "8 SENDEROS DE MONTEHIEDRA SAN JUAN PR, 00926"
click at [42, 47] on span "Home search" at bounding box center [35, 48] width 40 height 8
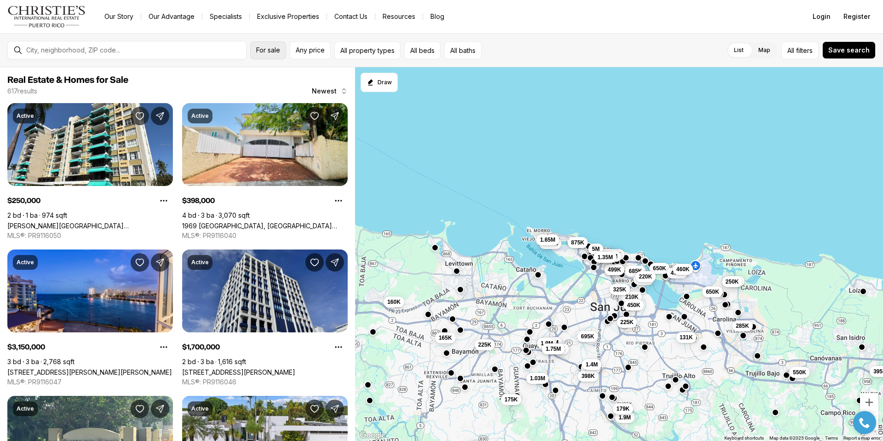
click at [279, 51] on span "For sale" at bounding box center [268, 49] width 24 height 7
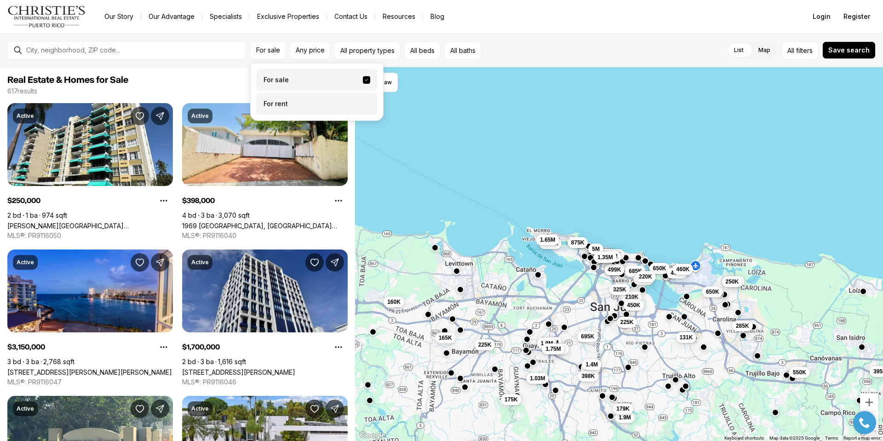
click at [279, 106] on label "For rent" at bounding box center [316, 104] width 121 height 22
click at [363, 100] on button "For rent" at bounding box center [366, 100] width 7 height 0
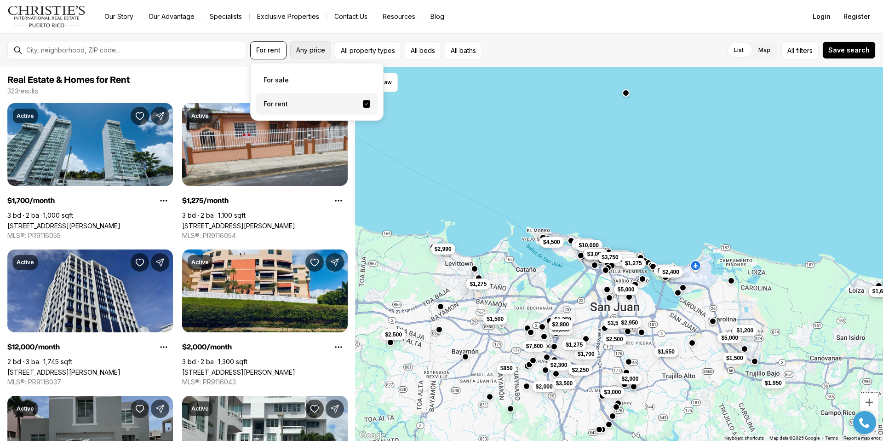
click at [303, 55] on button "Any price" at bounding box center [310, 50] width 41 height 18
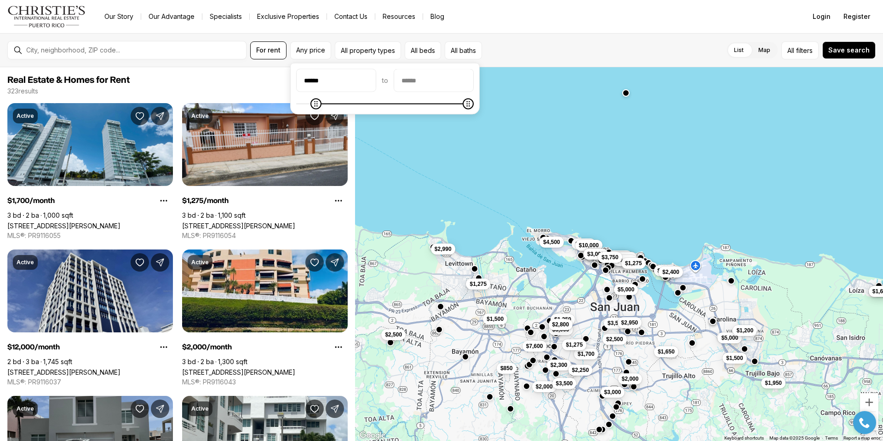
type input "******"
click at [311, 104] on icon "Minimum" at bounding box center [314, 103] width 7 height 7
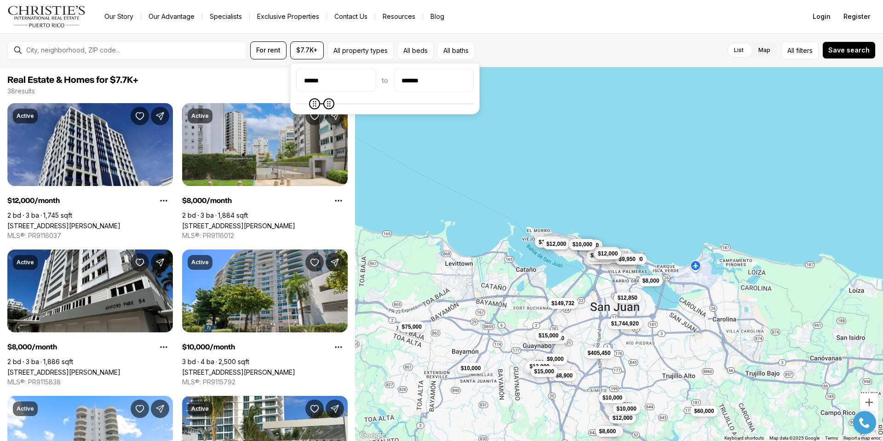
type input "*******"
click at [326, 103] on icon "Maximum" at bounding box center [327, 103] width 7 height 7
click at [440, 47] on button "All beds" at bounding box center [433, 50] width 36 height 18
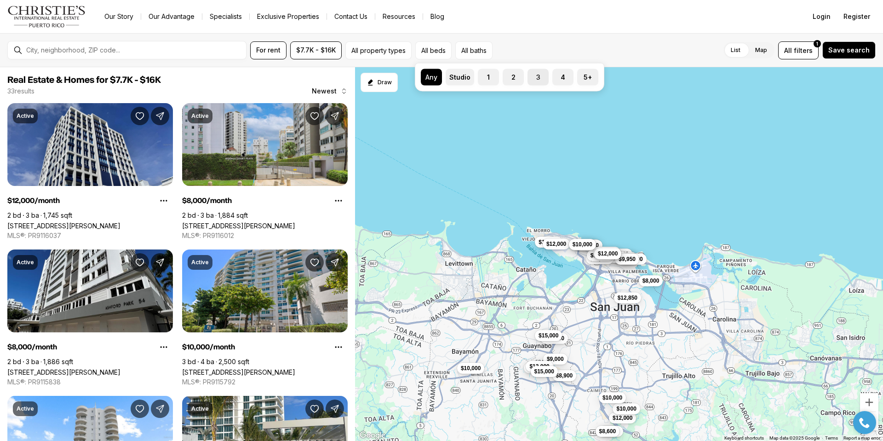
click at [537, 80] on label "3" at bounding box center [537, 77] width 21 height 17
click at [537, 78] on button "3" at bounding box center [531, 73] width 9 height 9
click at [566, 78] on label "4" at bounding box center [562, 77] width 21 height 17
click at [561, 78] on button "4" at bounding box center [556, 73] width 9 height 9
click at [581, 80] on label "5+" at bounding box center [587, 77] width 21 height 17
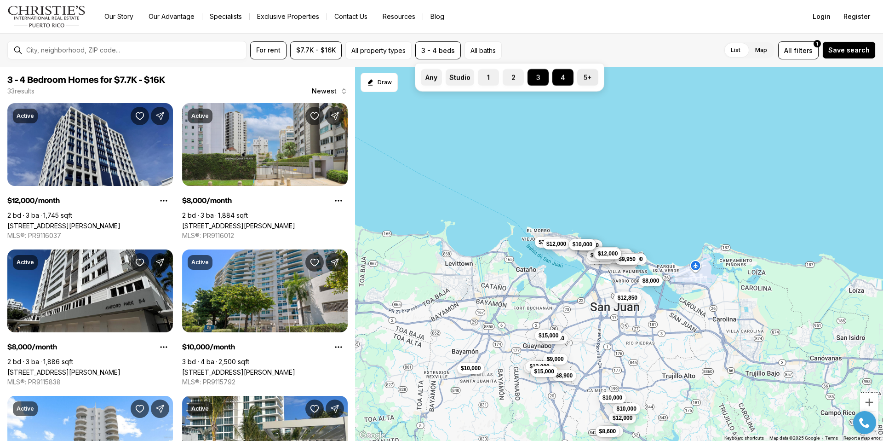
click at [581, 78] on button "5+" at bounding box center [581, 73] width 9 height 9
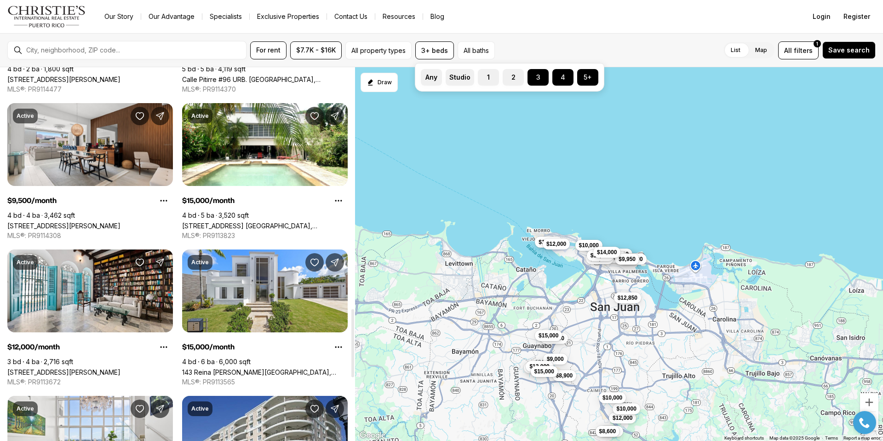
scroll to position [1313, 0]
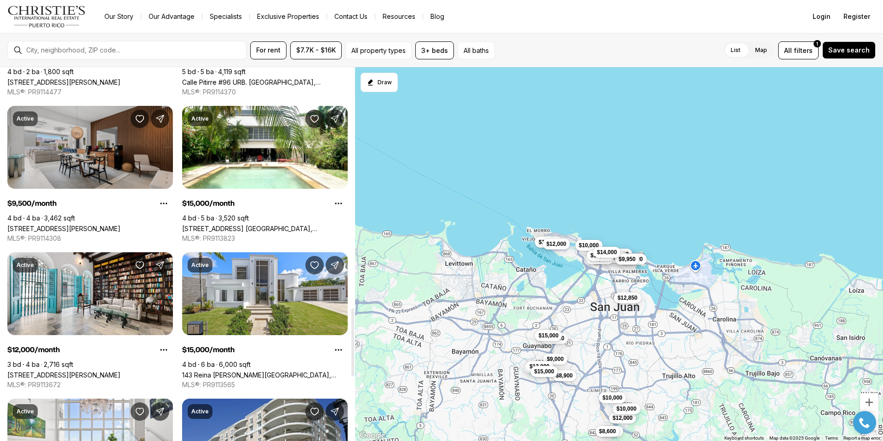
click at [120, 224] on link "738 JUNCAL #738, SAN JUAN PR, 00926" at bounding box center [63, 228] width 113 height 8
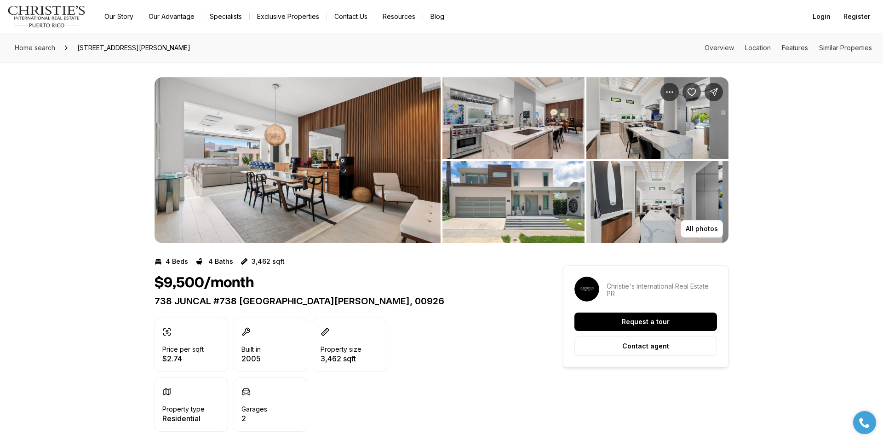
click at [308, 183] on img "View image gallery" at bounding box center [298, 160] width 286 height 166
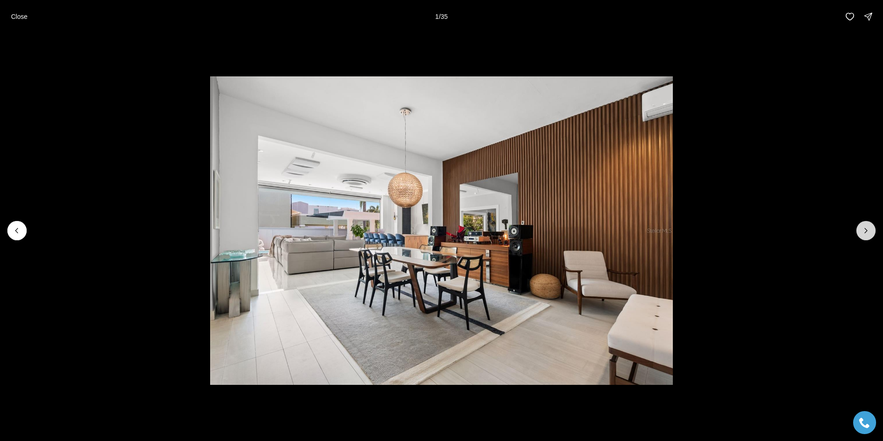
click at [872, 232] on button "Next slide" at bounding box center [865, 230] width 19 height 19
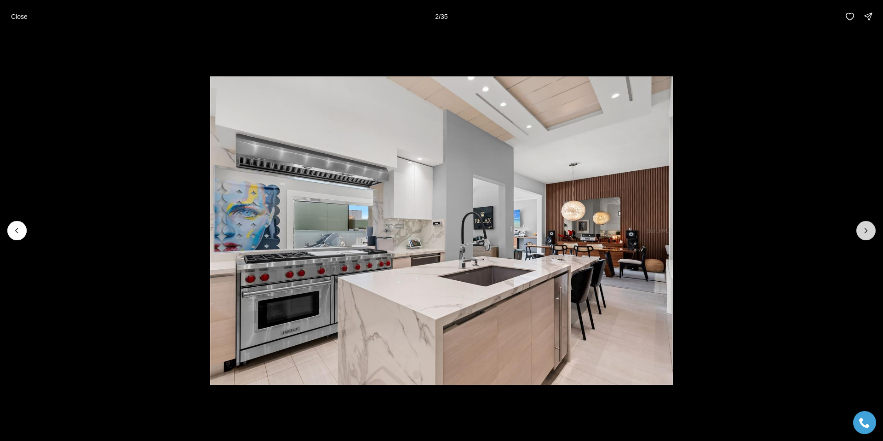
click at [871, 231] on button "Next slide" at bounding box center [865, 230] width 19 height 19
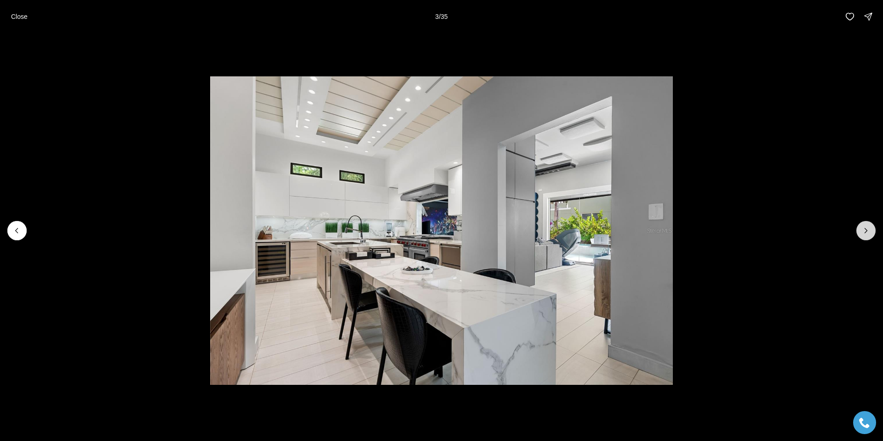
click at [868, 231] on icon "Next slide" at bounding box center [865, 230] width 9 height 9
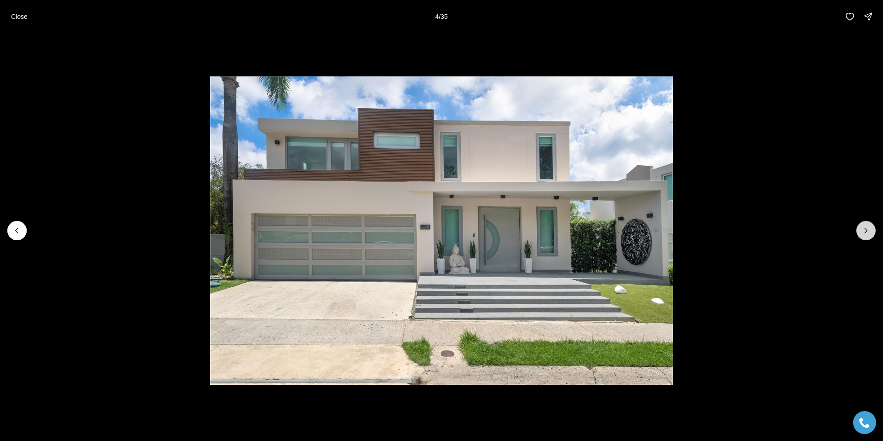
click at [868, 231] on icon "Next slide" at bounding box center [865, 230] width 9 height 9
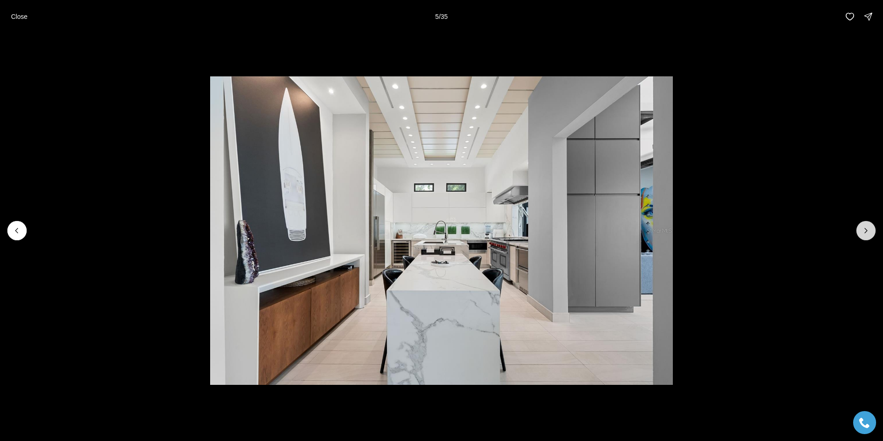
click at [868, 231] on icon "Next slide" at bounding box center [865, 230] width 9 height 9
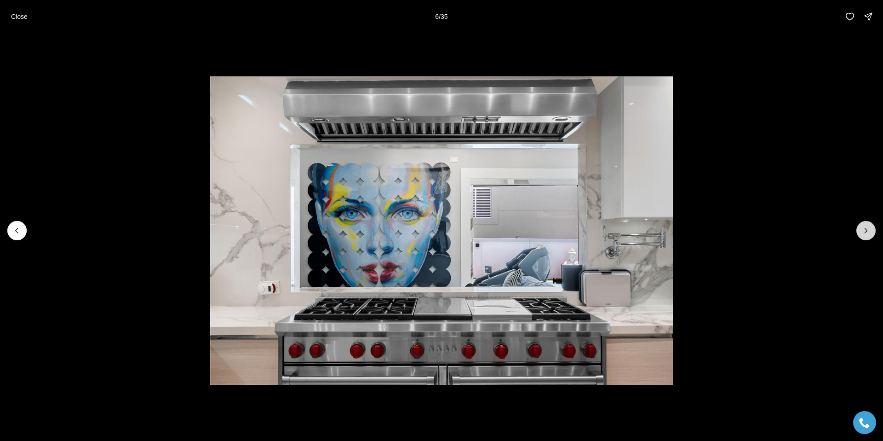
click at [868, 231] on icon "Next slide" at bounding box center [865, 230] width 9 height 9
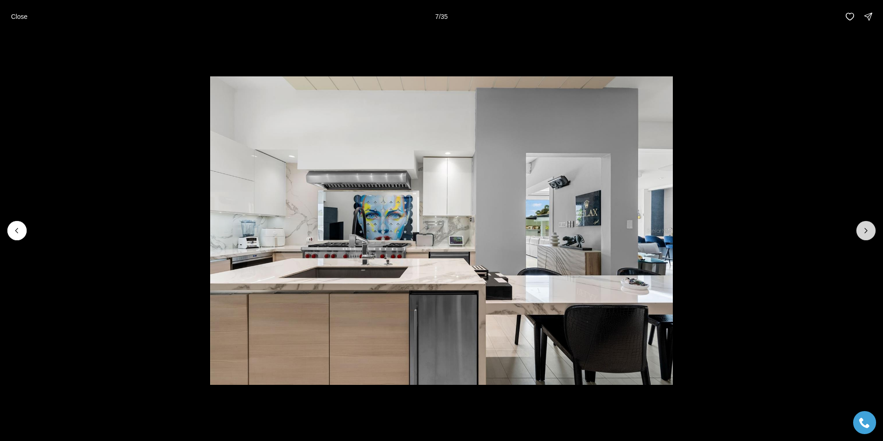
click at [868, 231] on icon "Next slide" at bounding box center [865, 230] width 9 height 9
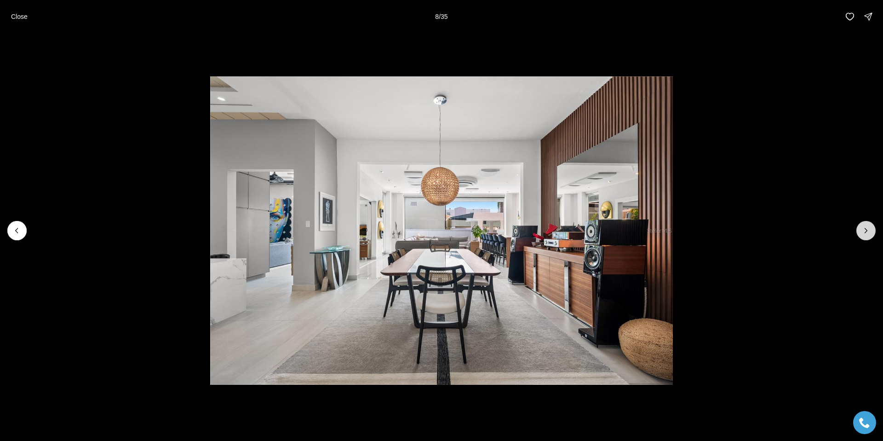
click at [868, 231] on icon "Next slide" at bounding box center [865, 230] width 9 height 9
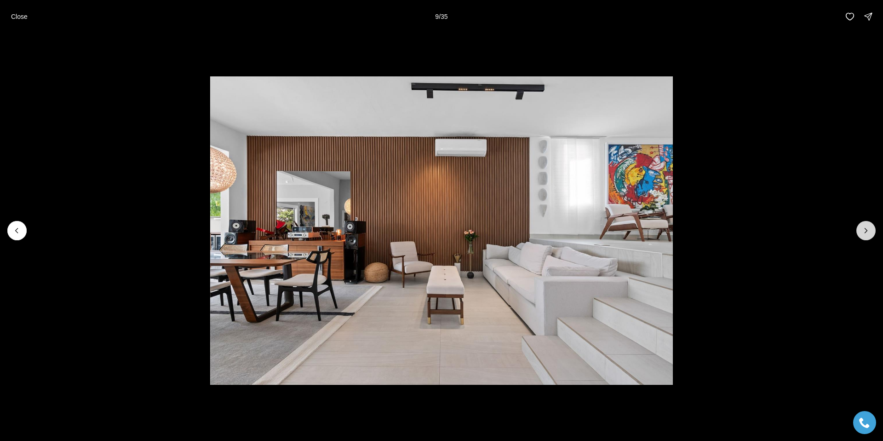
click at [868, 231] on icon "Next slide" at bounding box center [865, 230] width 9 height 9
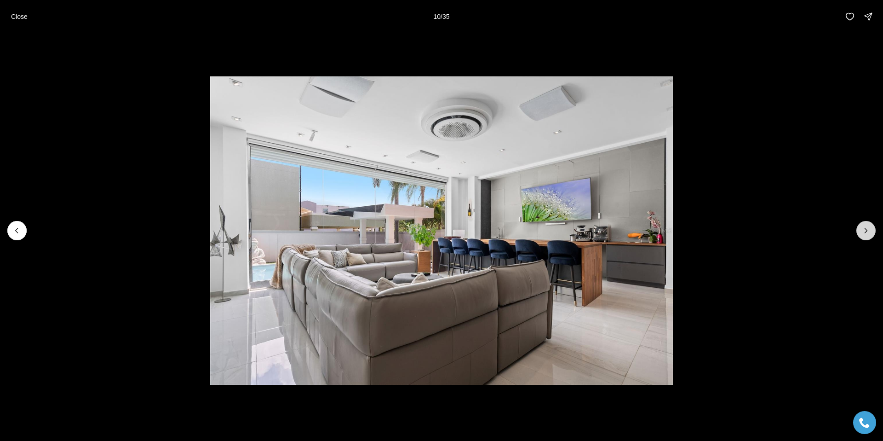
click at [868, 231] on icon "Next slide" at bounding box center [865, 230] width 9 height 9
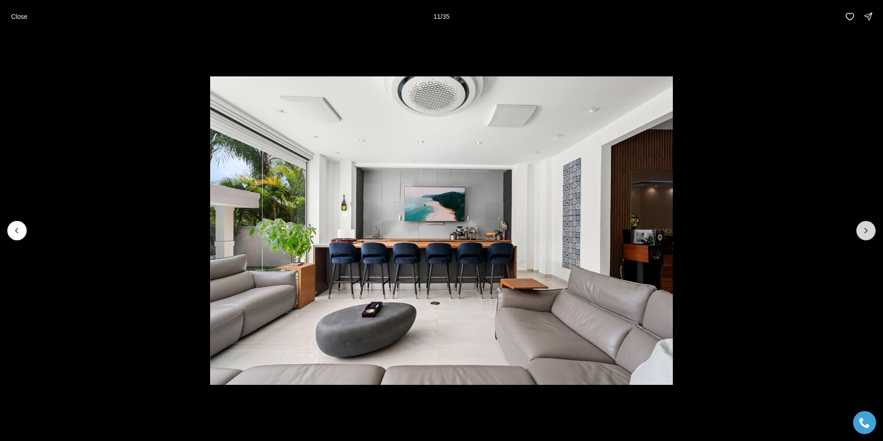
click at [868, 231] on icon "Next slide" at bounding box center [865, 230] width 9 height 9
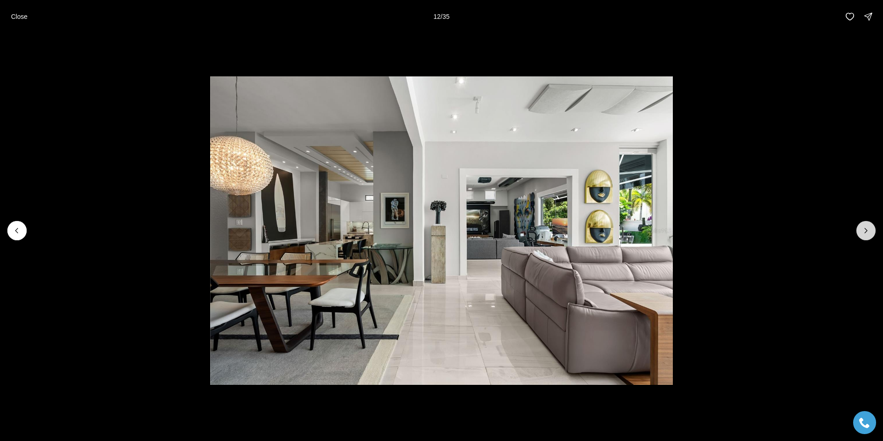
click at [868, 231] on icon "Next slide" at bounding box center [865, 230] width 9 height 9
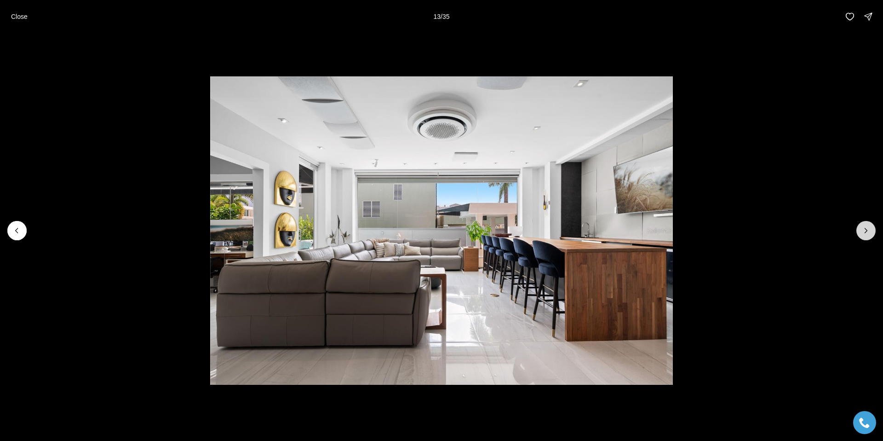
click at [868, 231] on icon "Next slide" at bounding box center [865, 230] width 9 height 9
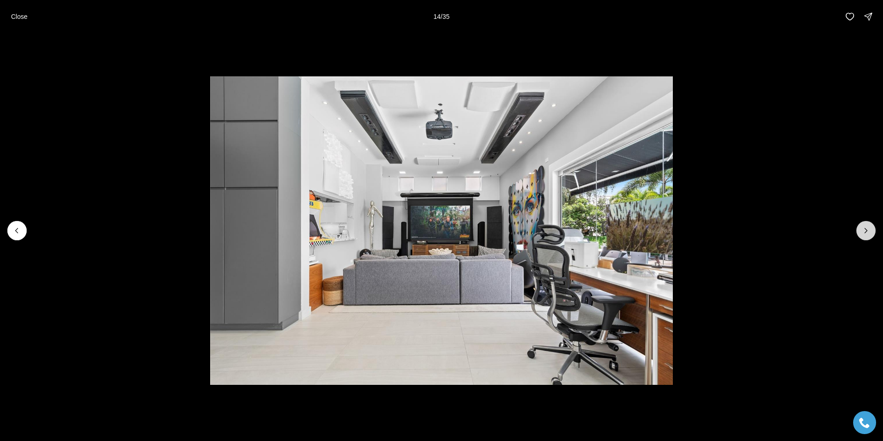
click at [868, 231] on icon "Next slide" at bounding box center [865, 230] width 9 height 9
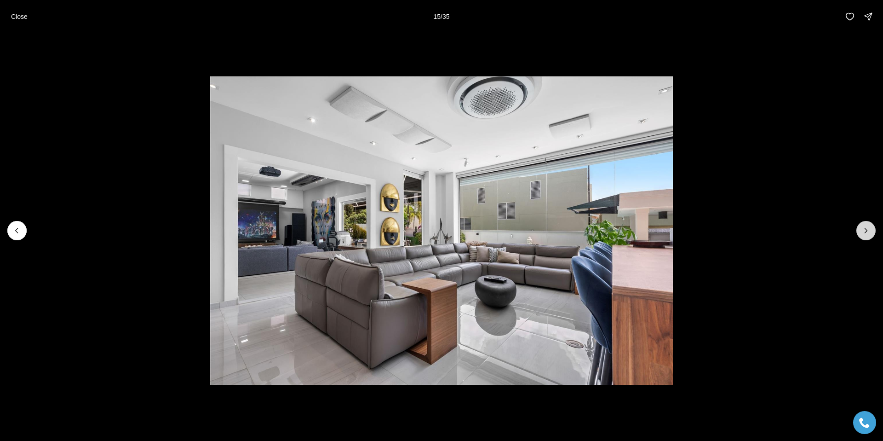
click at [868, 231] on icon "Next slide" at bounding box center [865, 230] width 9 height 9
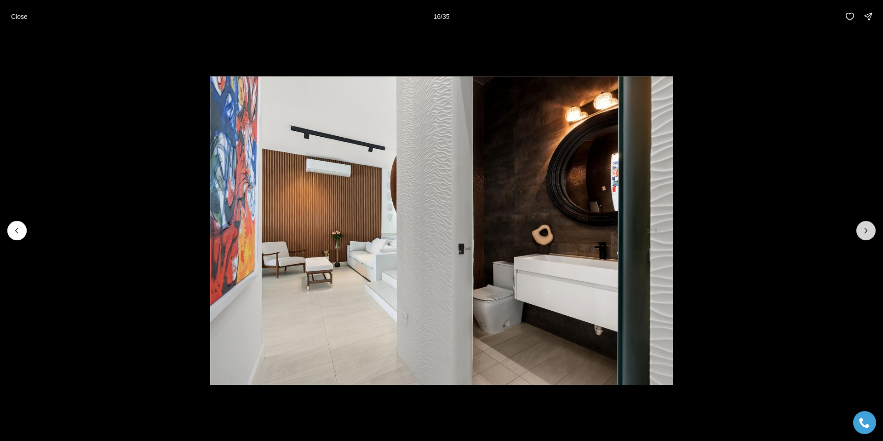
click at [868, 231] on icon "Next slide" at bounding box center [865, 230] width 9 height 9
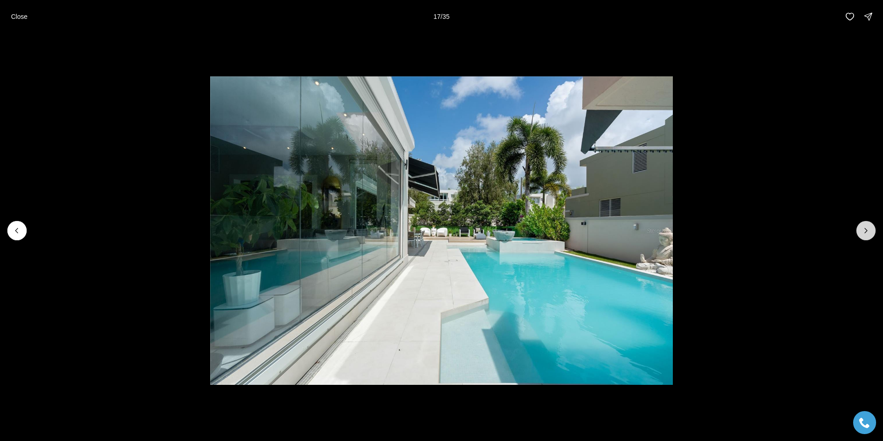
click at [868, 231] on icon "Next slide" at bounding box center [865, 230] width 9 height 9
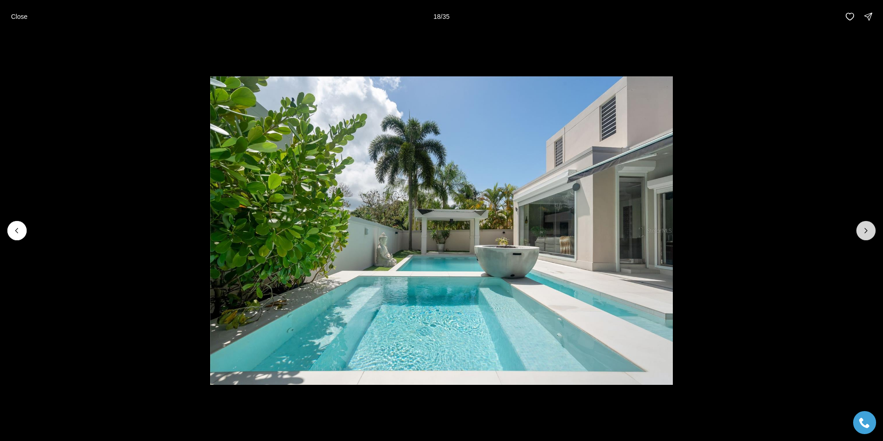
click at [868, 231] on icon "Next slide" at bounding box center [865, 230] width 9 height 9
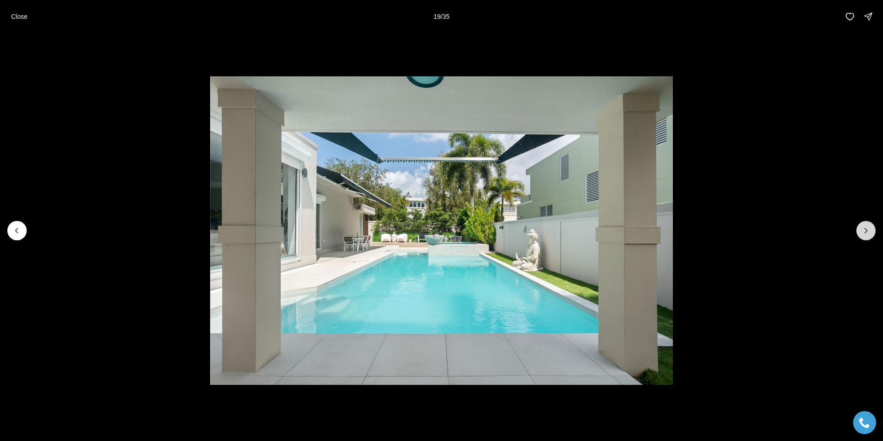
click at [868, 231] on icon "Next slide" at bounding box center [865, 230] width 9 height 9
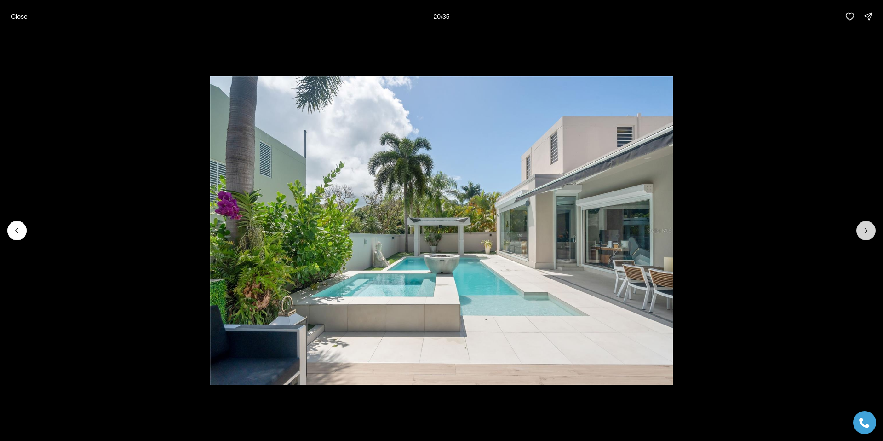
click at [868, 231] on icon "Next slide" at bounding box center [865, 230] width 9 height 9
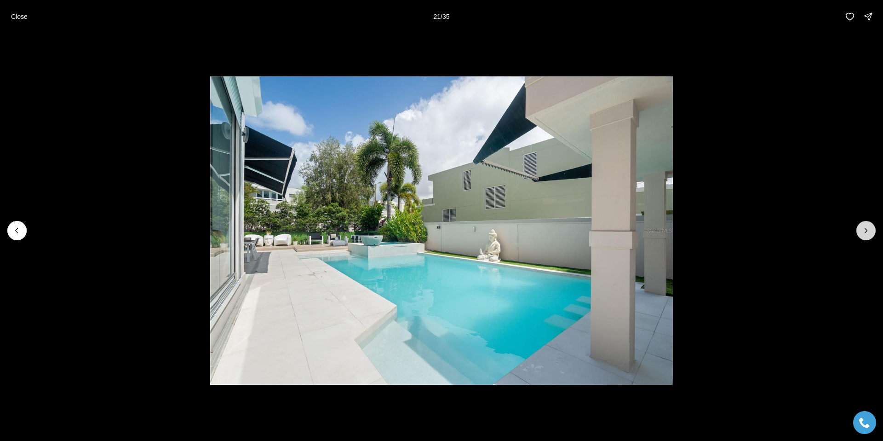
click at [869, 221] on button "Next slide" at bounding box center [865, 230] width 19 height 19
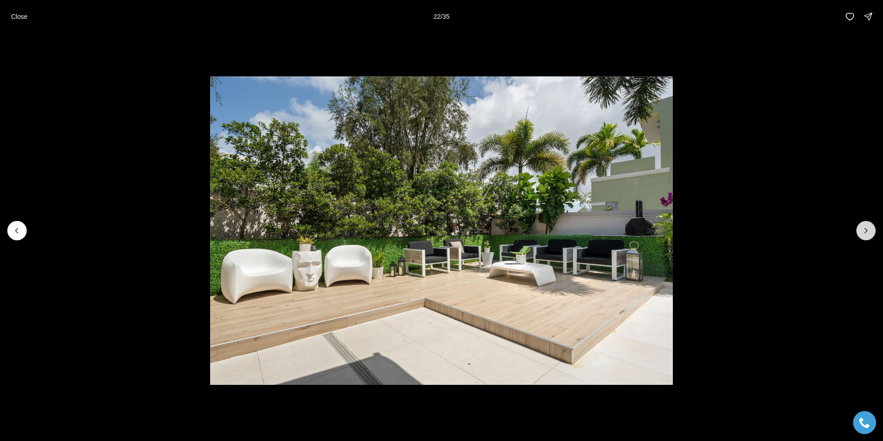
click at [869, 221] on button "Next slide" at bounding box center [865, 230] width 19 height 19
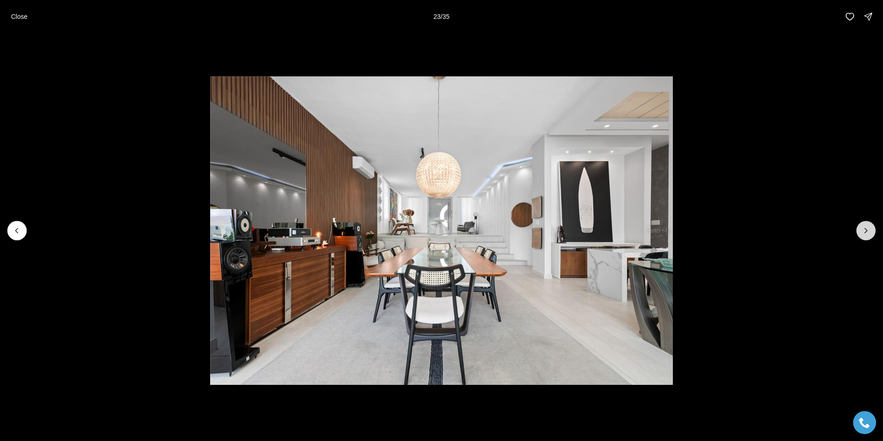
click at [869, 221] on button "Next slide" at bounding box center [865, 230] width 19 height 19
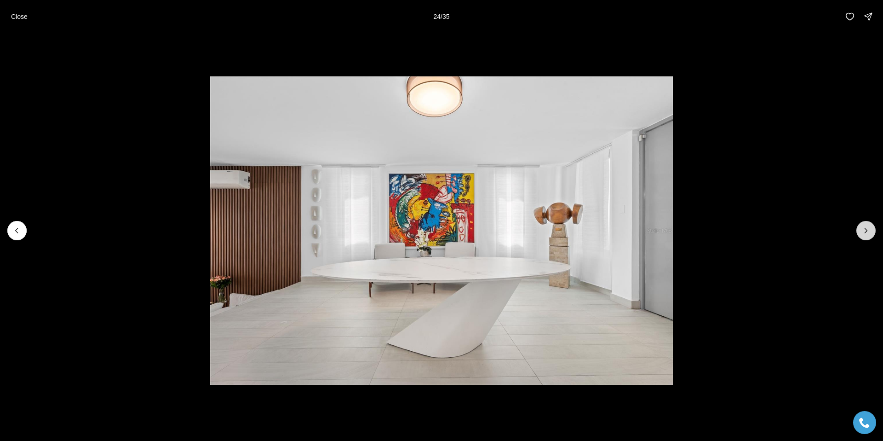
click at [869, 221] on button "Next slide" at bounding box center [865, 230] width 19 height 19
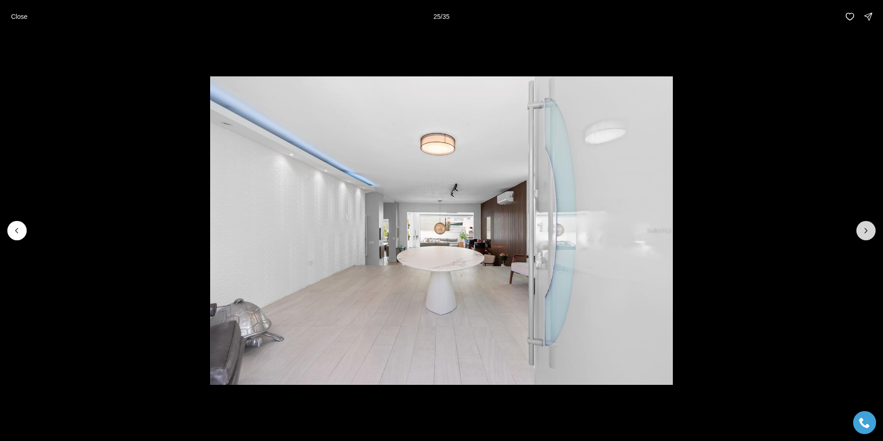
click at [869, 221] on button "Next slide" at bounding box center [865, 230] width 19 height 19
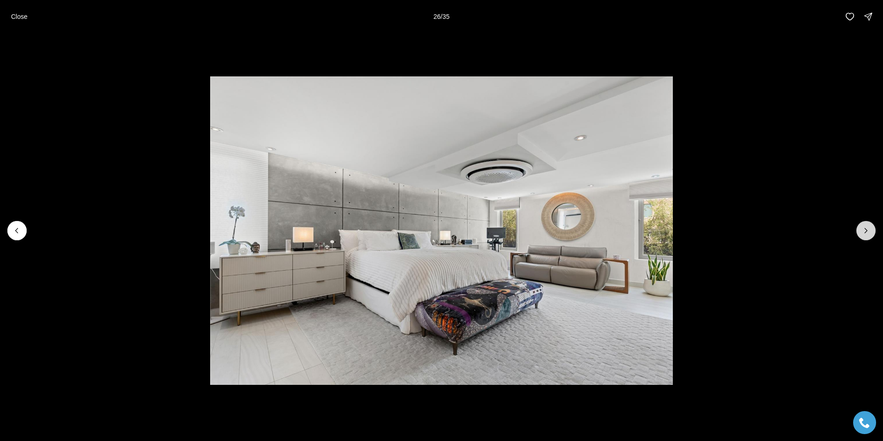
click at [869, 221] on button "Next slide" at bounding box center [865, 230] width 19 height 19
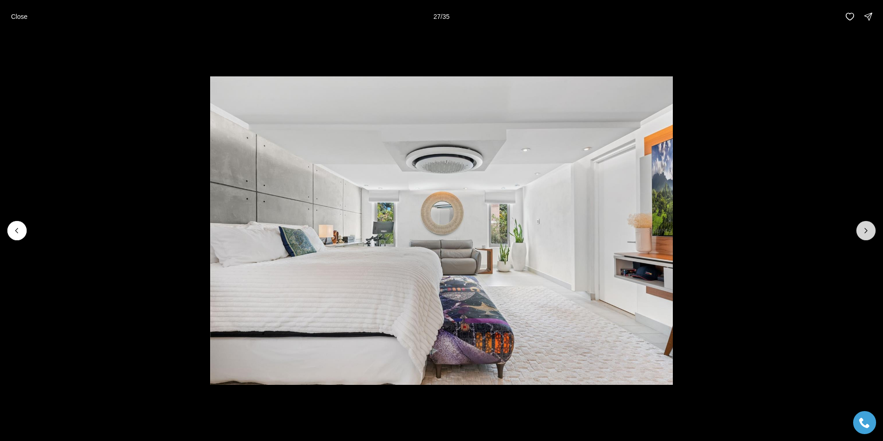
click at [869, 221] on button "Next slide" at bounding box center [865, 230] width 19 height 19
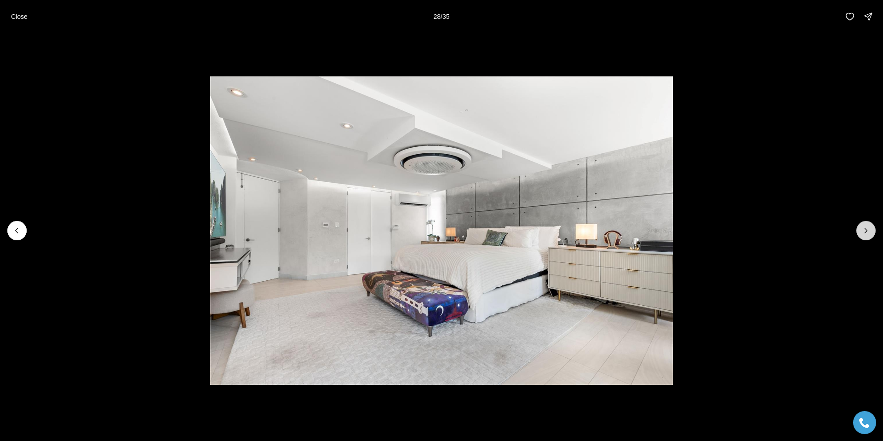
click at [869, 221] on button "Next slide" at bounding box center [865, 230] width 19 height 19
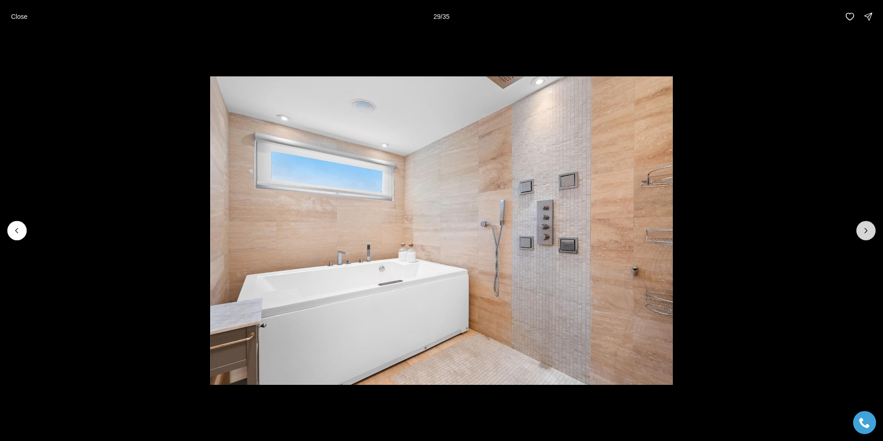
click at [869, 221] on button "Next slide" at bounding box center [865, 230] width 19 height 19
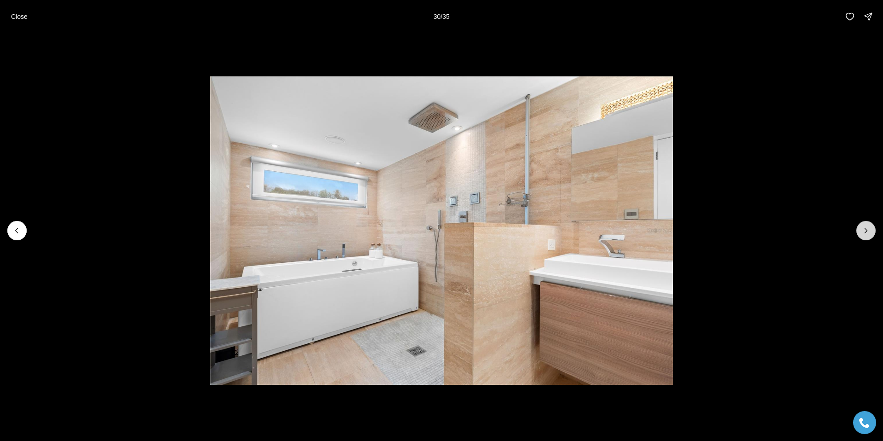
click at [869, 221] on button "Next slide" at bounding box center [865, 230] width 19 height 19
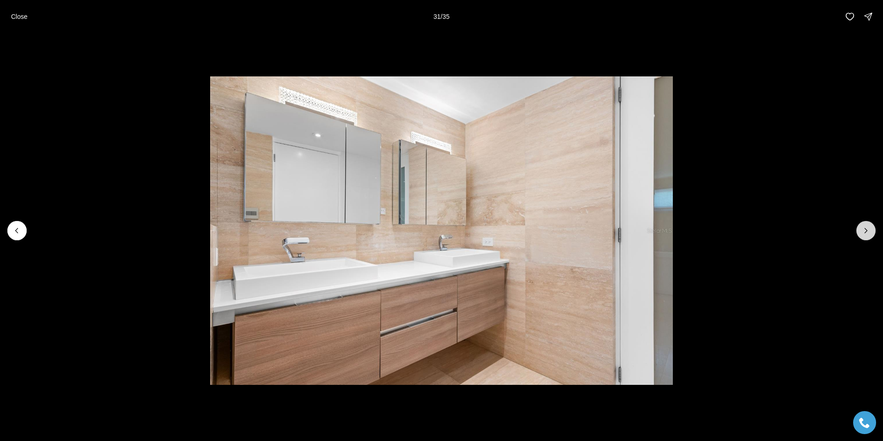
click at [869, 221] on button "Next slide" at bounding box center [865, 230] width 19 height 19
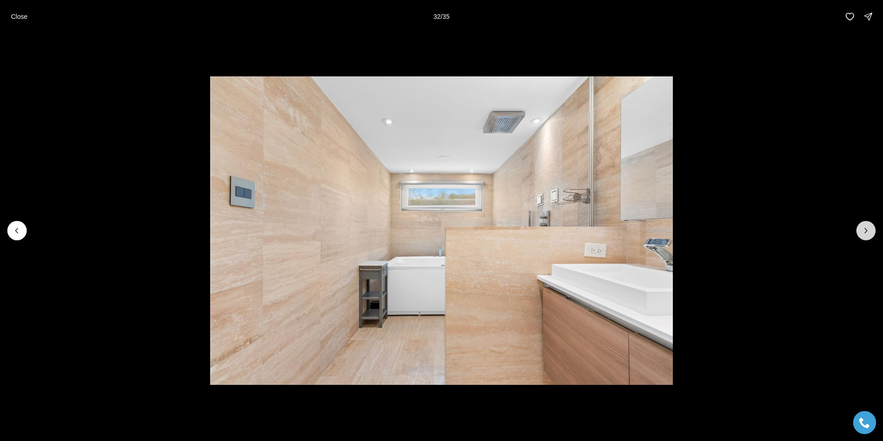
click at [869, 221] on button "Next slide" at bounding box center [865, 230] width 19 height 19
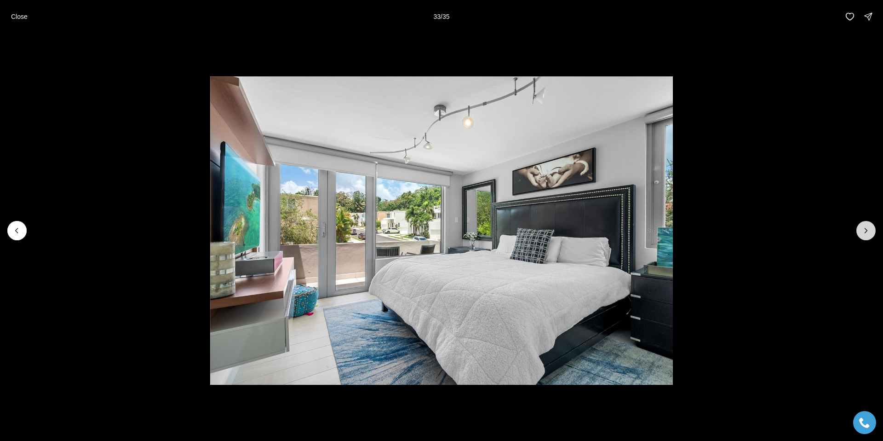
click at [869, 221] on button "Next slide" at bounding box center [865, 230] width 19 height 19
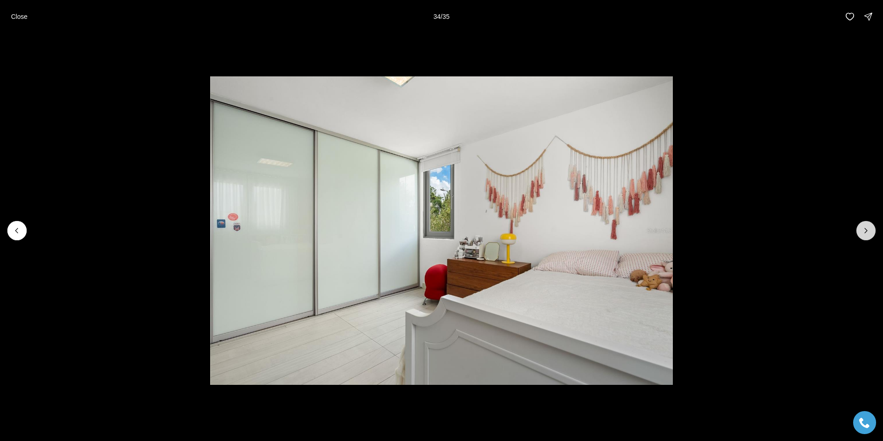
click at [869, 221] on button "Next slide" at bounding box center [865, 230] width 19 height 19
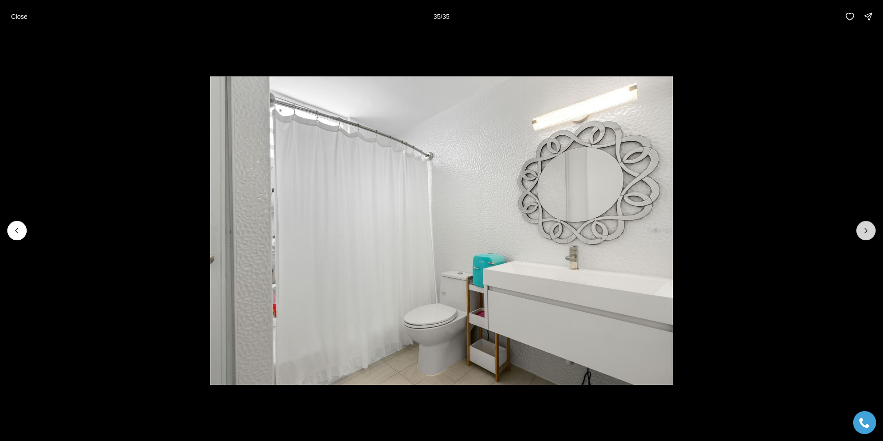
click at [869, 221] on div at bounding box center [865, 230] width 19 height 19
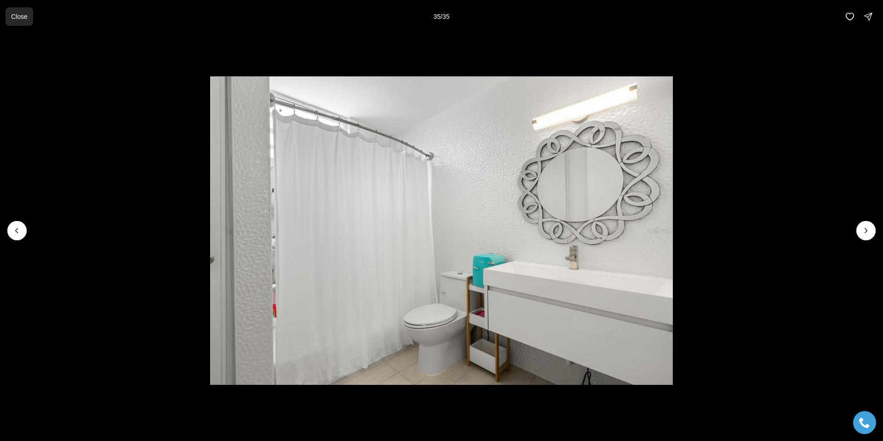
click at [19, 17] on p "Close" at bounding box center [19, 16] width 17 height 7
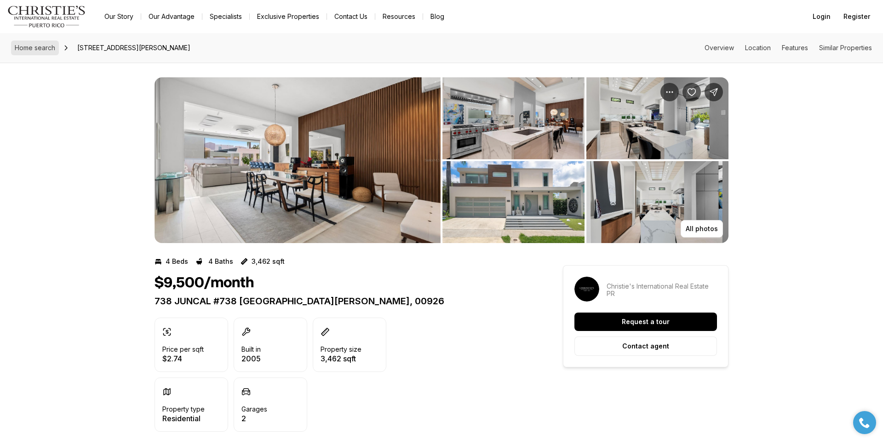
click at [47, 50] on span "Home search" at bounding box center [35, 48] width 40 height 8
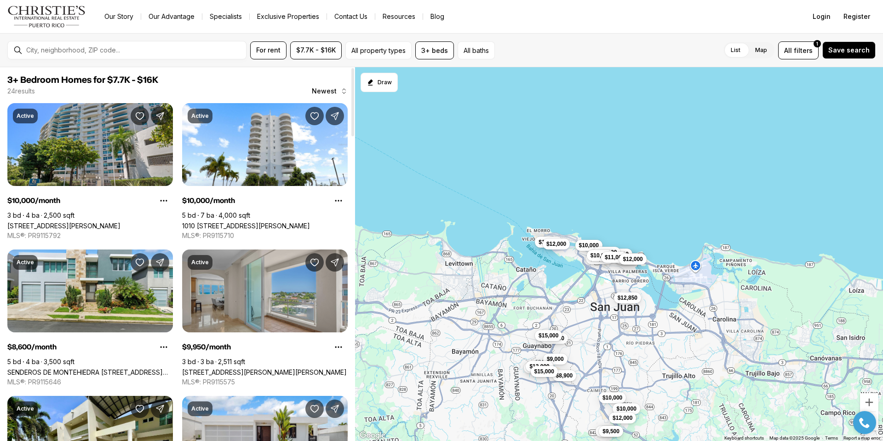
click at [297, 368] on link "[STREET_ADDRESS][PERSON_NAME][PERSON_NAME]" at bounding box center [264, 372] width 165 height 8
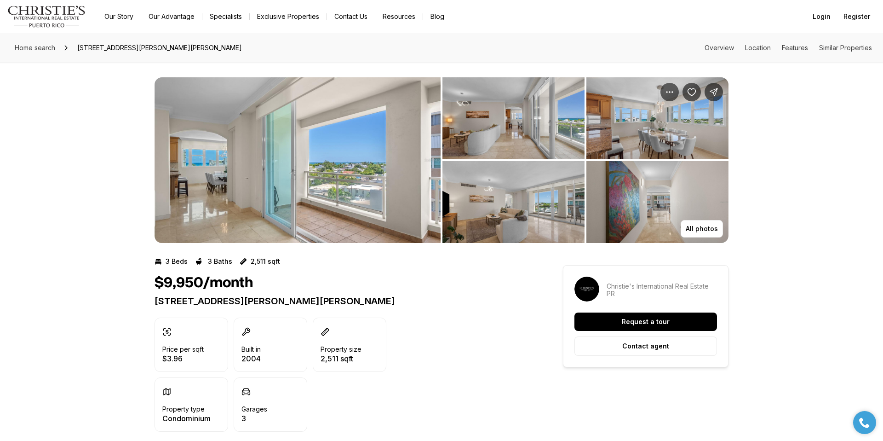
click at [376, 172] on img "View image gallery" at bounding box center [298, 160] width 286 height 166
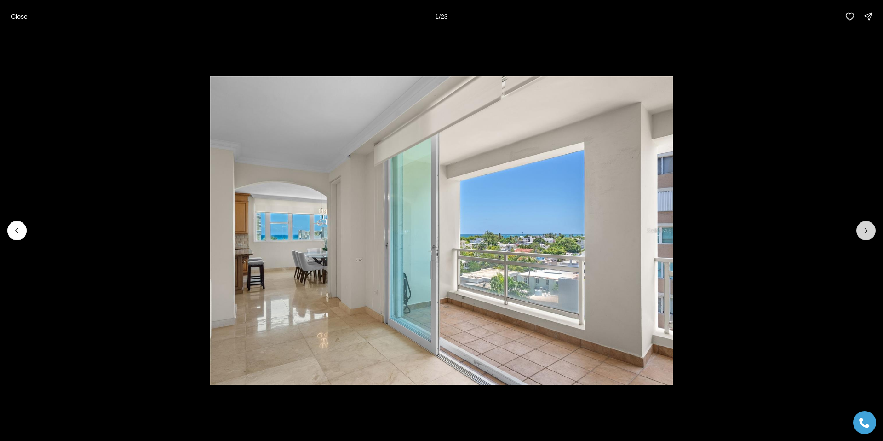
click at [869, 235] on icon "Next slide" at bounding box center [865, 230] width 9 height 9
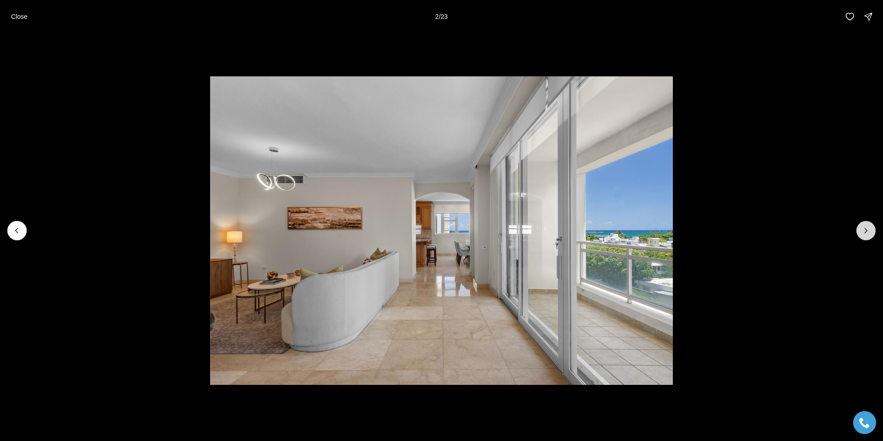
click at [869, 235] on icon "Next slide" at bounding box center [865, 230] width 9 height 9
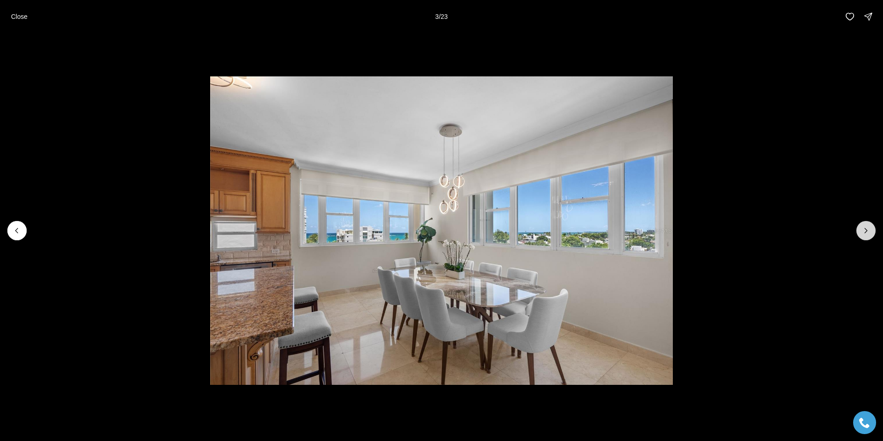
click at [869, 235] on icon "Next slide" at bounding box center [865, 230] width 9 height 9
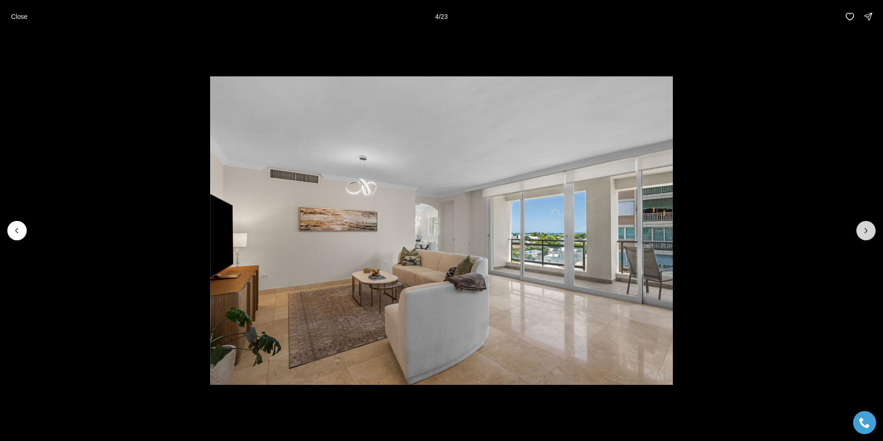
click at [869, 235] on icon "Next slide" at bounding box center [865, 230] width 9 height 9
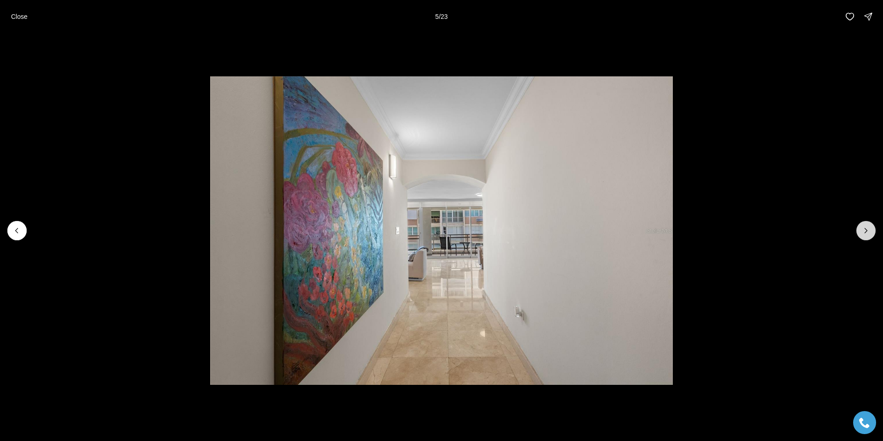
click at [869, 235] on icon "Next slide" at bounding box center [865, 230] width 9 height 9
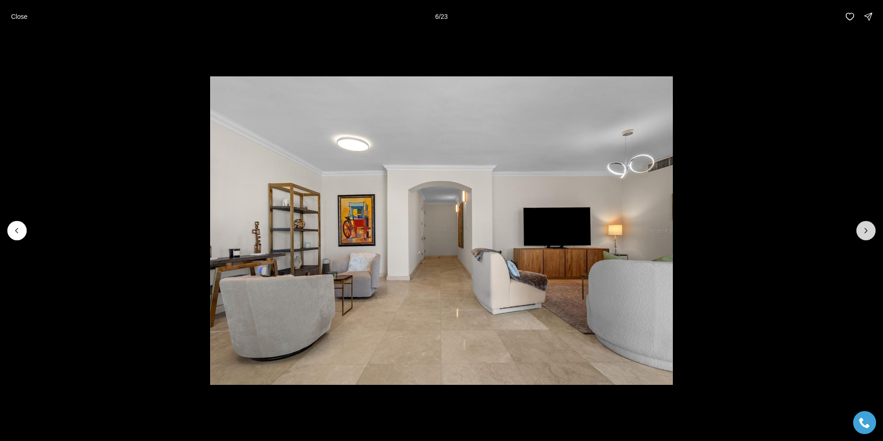
click at [869, 235] on icon "Next slide" at bounding box center [865, 230] width 9 height 9
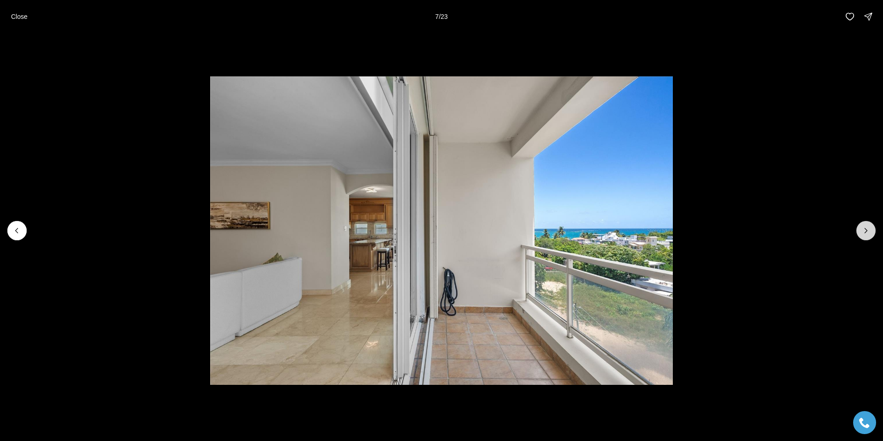
click at [869, 235] on icon "Next slide" at bounding box center [865, 230] width 9 height 9
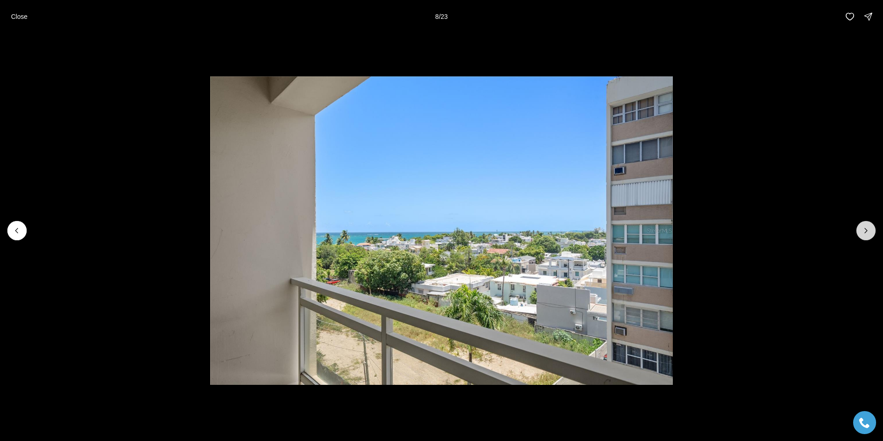
click at [869, 235] on icon "Next slide" at bounding box center [865, 230] width 9 height 9
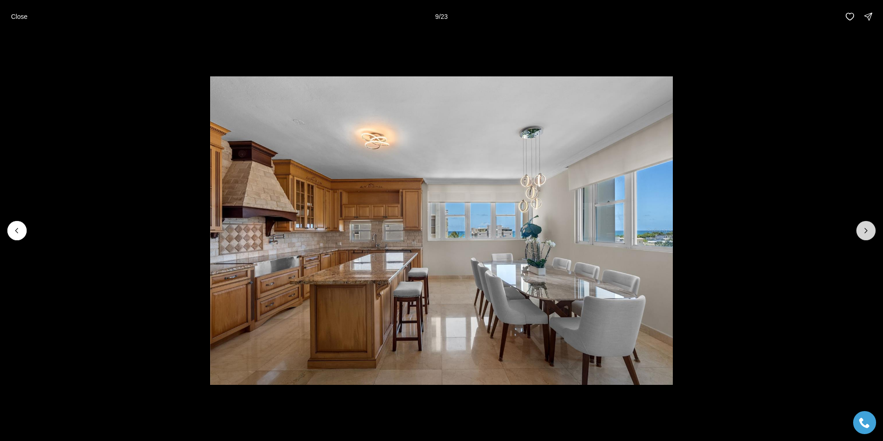
click at [869, 235] on icon "Next slide" at bounding box center [865, 230] width 9 height 9
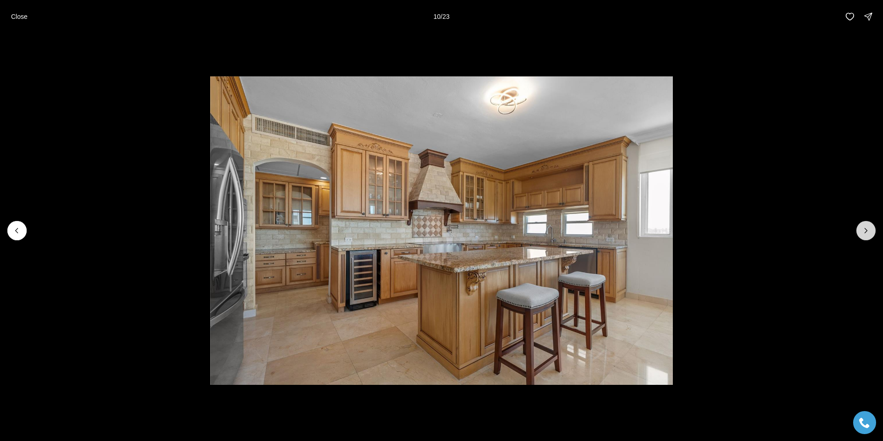
click at [869, 235] on icon "Next slide" at bounding box center [865, 230] width 9 height 9
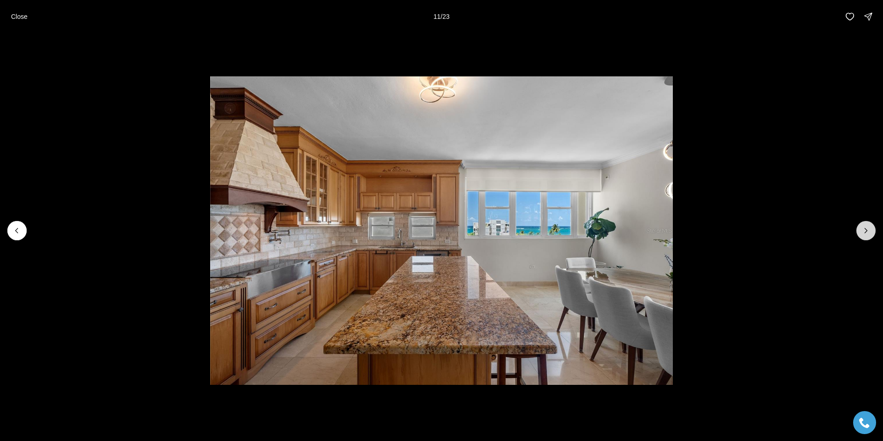
click at [869, 235] on icon "Next slide" at bounding box center [865, 230] width 9 height 9
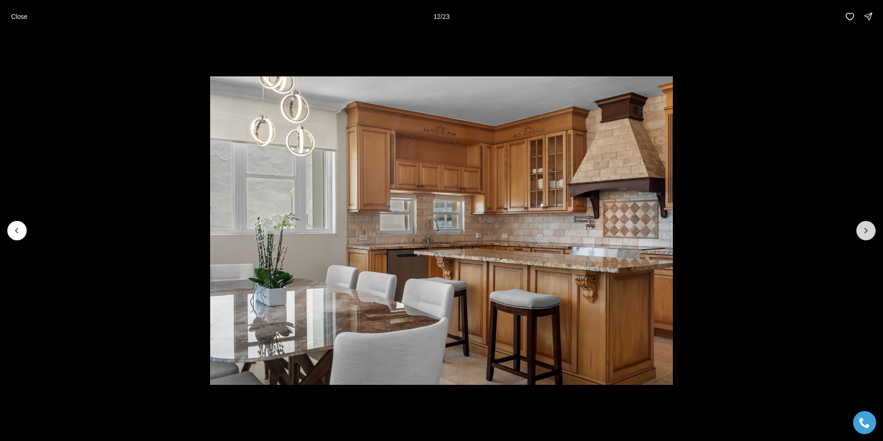
click at [869, 235] on icon "Next slide" at bounding box center [865, 230] width 9 height 9
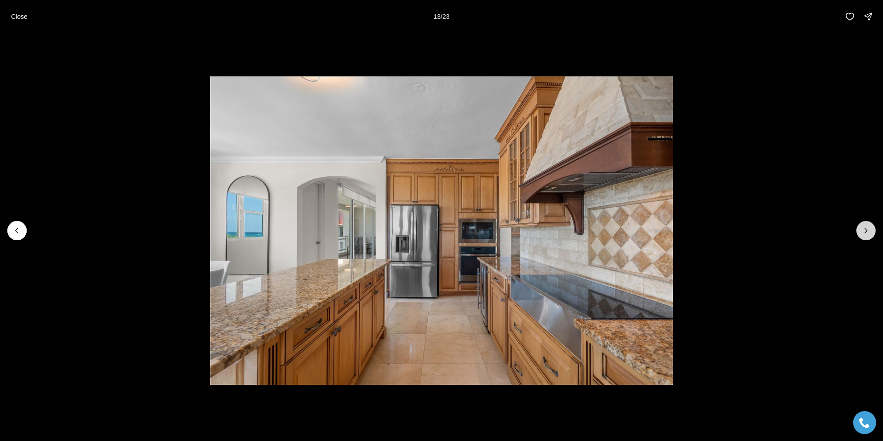
click at [869, 235] on icon "Next slide" at bounding box center [865, 230] width 9 height 9
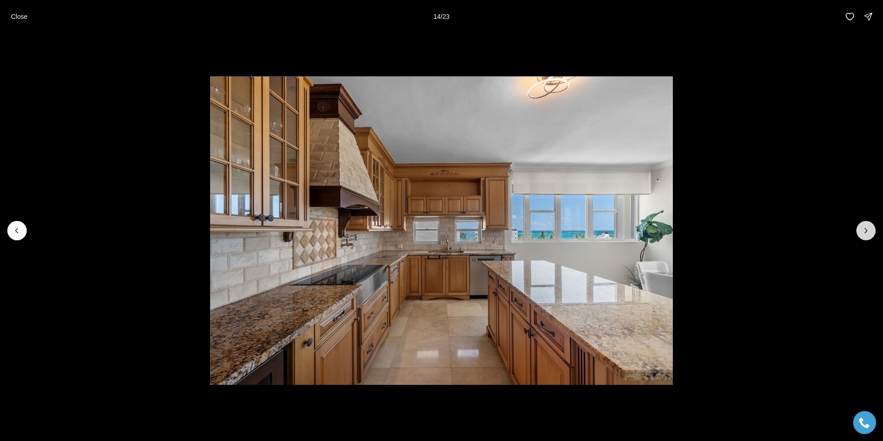
click at [869, 235] on icon "Next slide" at bounding box center [865, 230] width 9 height 9
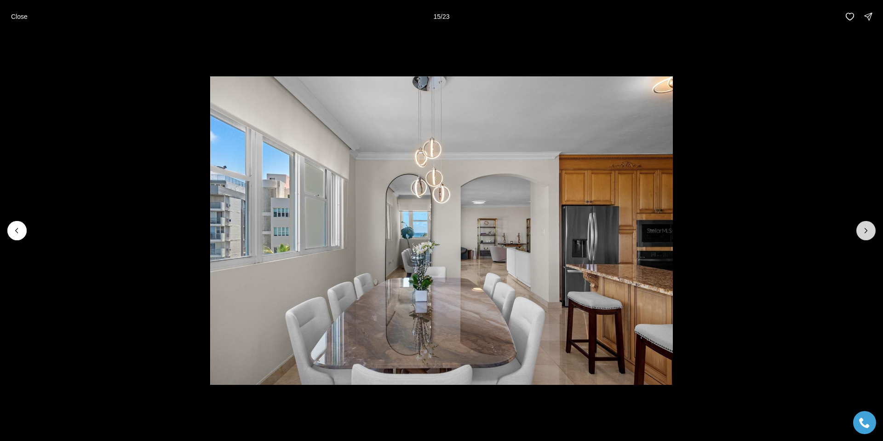
click at [869, 235] on icon "Next slide" at bounding box center [865, 230] width 9 height 9
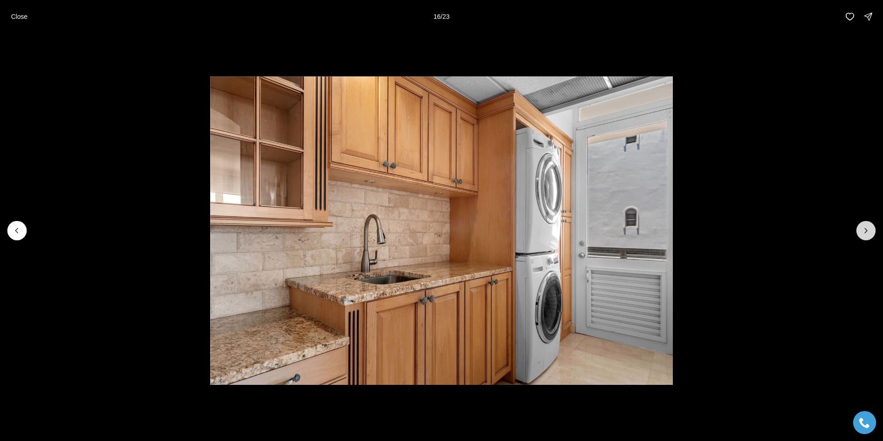
click at [869, 235] on icon "Next slide" at bounding box center [865, 230] width 9 height 9
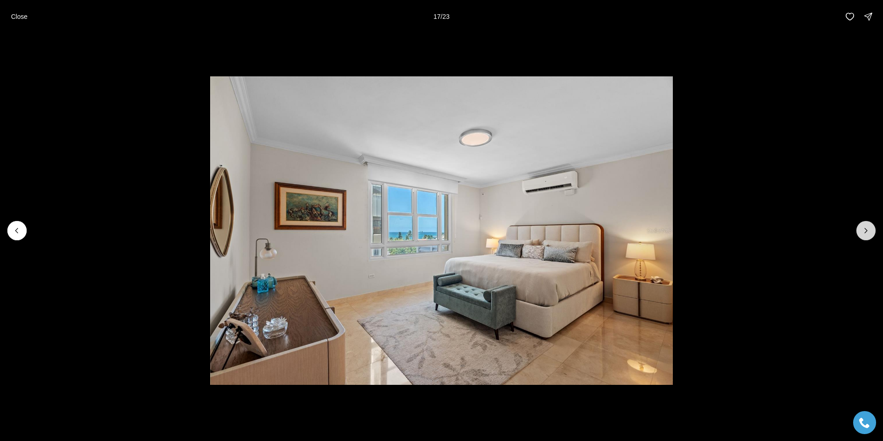
click at [869, 235] on icon "Next slide" at bounding box center [865, 230] width 9 height 9
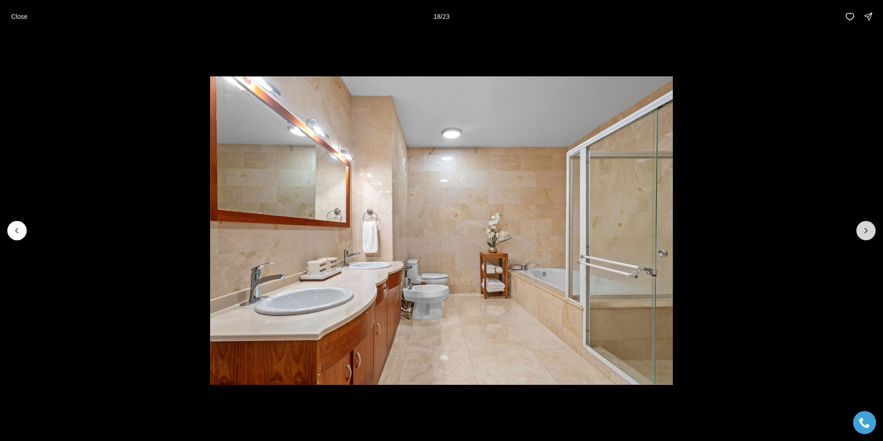
click at [869, 235] on icon "Next slide" at bounding box center [865, 230] width 9 height 9
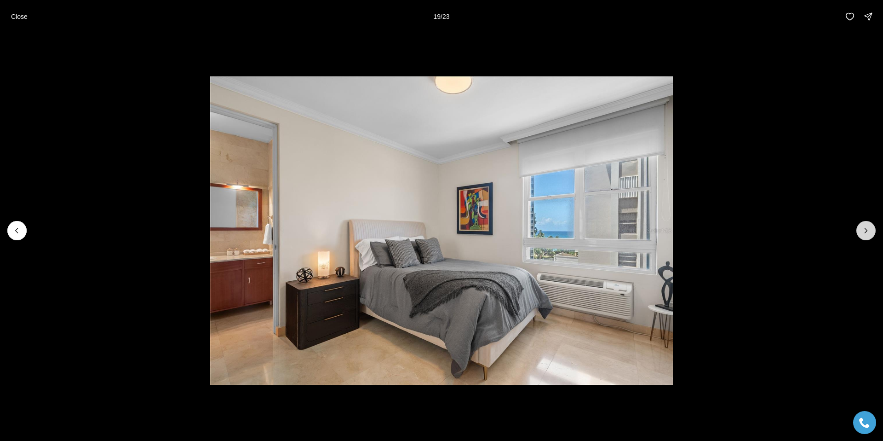
click at [869, 235] on icon "Next slide" at bounding box center [865, 230] width 9 height 9
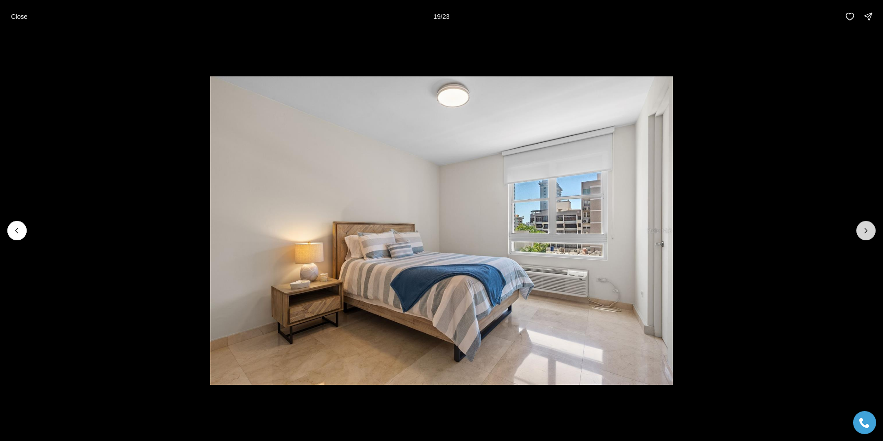
click at [869, 235] on icon "Next slide" at bounding box center [865, 230] width 9 height 9
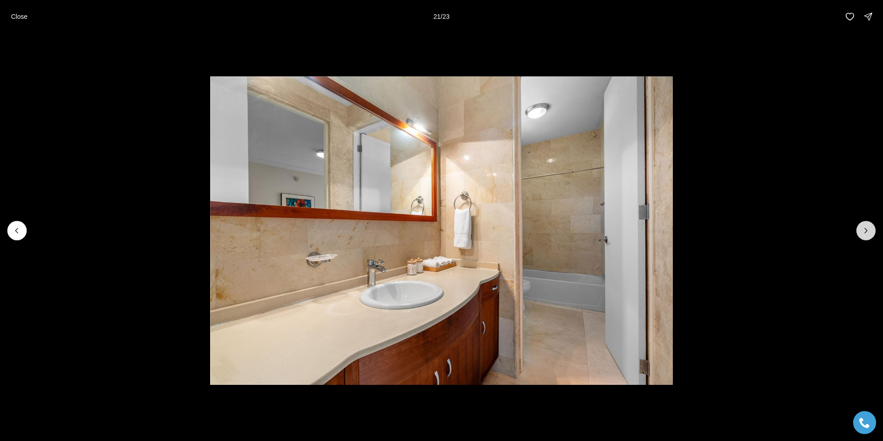
click at [869, 235] on icon "Next slide" at bounding box center [865, 230] width 9 height 9
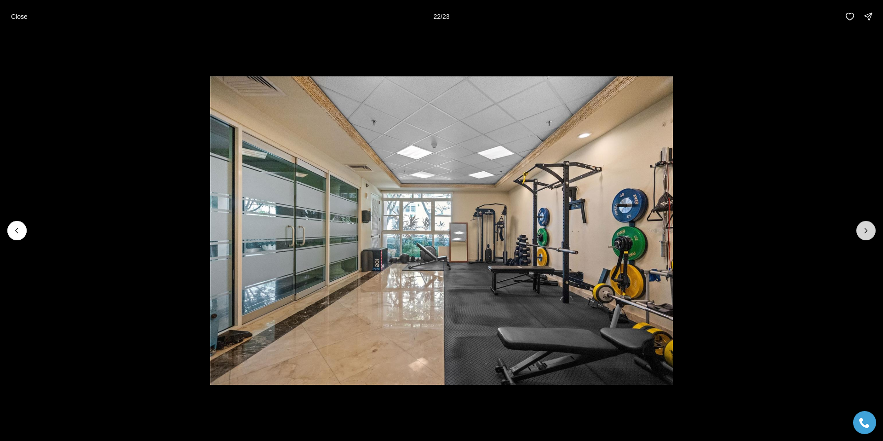
click at [869, 235] on icon "Next slide" at bounding box center [865, 230] width 9 height 9
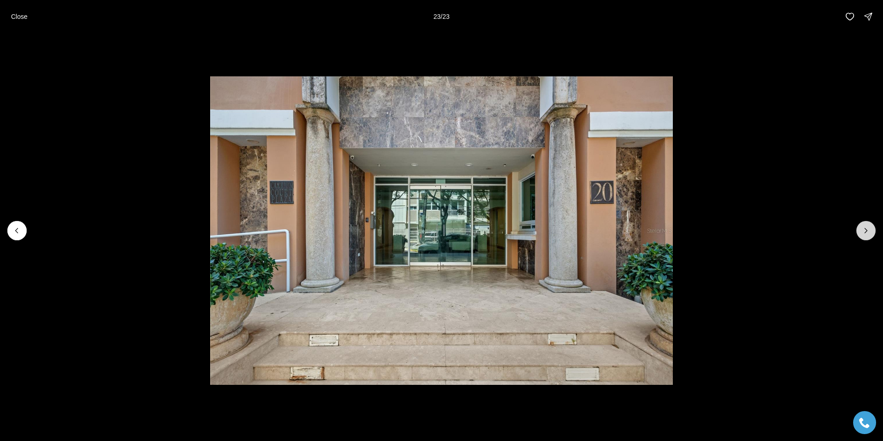
click at [869, 235] on div at bounding box center [865, 230] width 19 height 19
click at [17, 13] on p "Close" at bounding box center [19, 16] width 17 height 7
